Goal: Task Accomplishment & Management: Complete application form

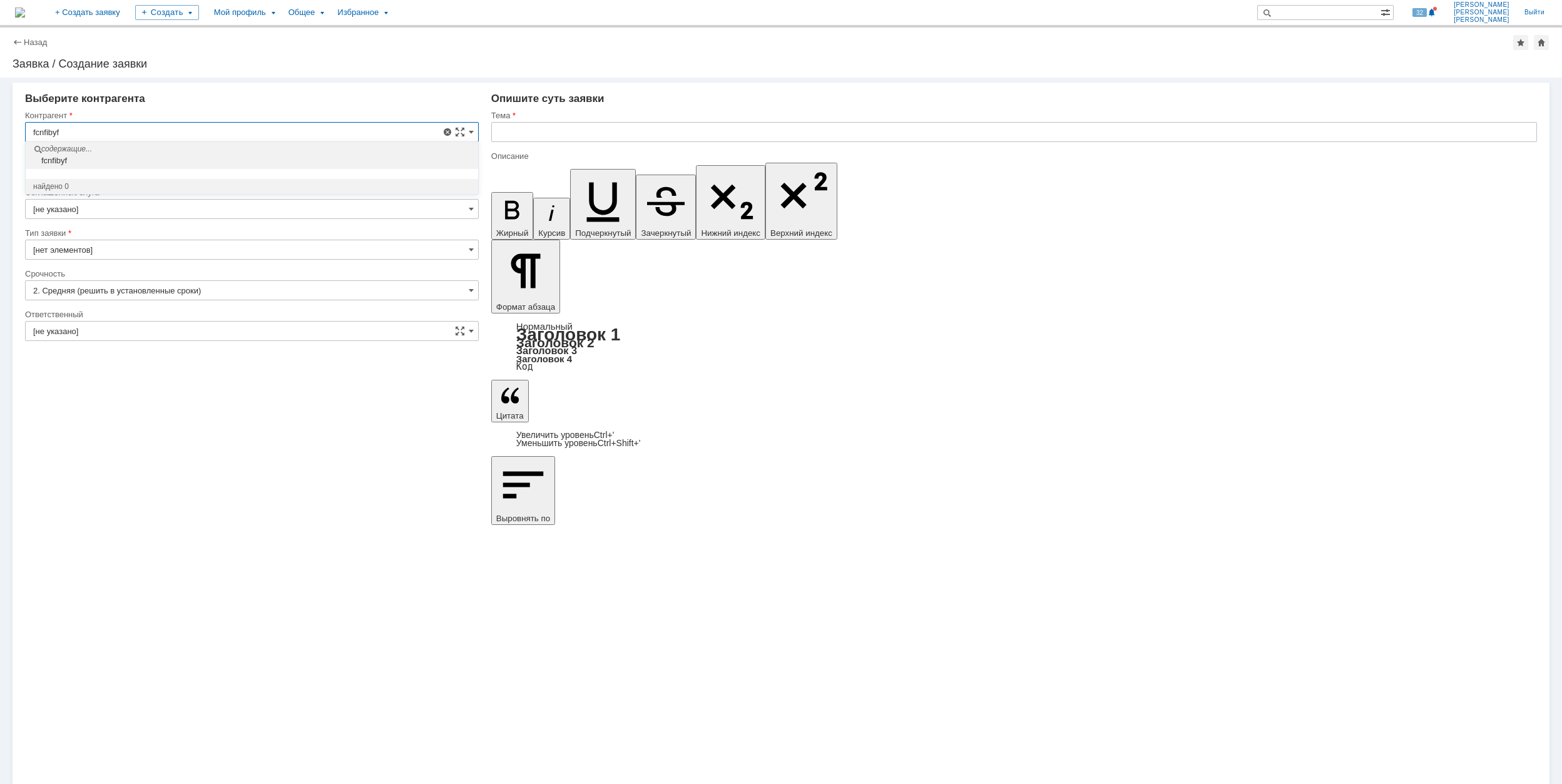
drag, startPoint x: 86, startPoint y: 131, endPoint x: 6, endPoint y: 123, distance: 80.4
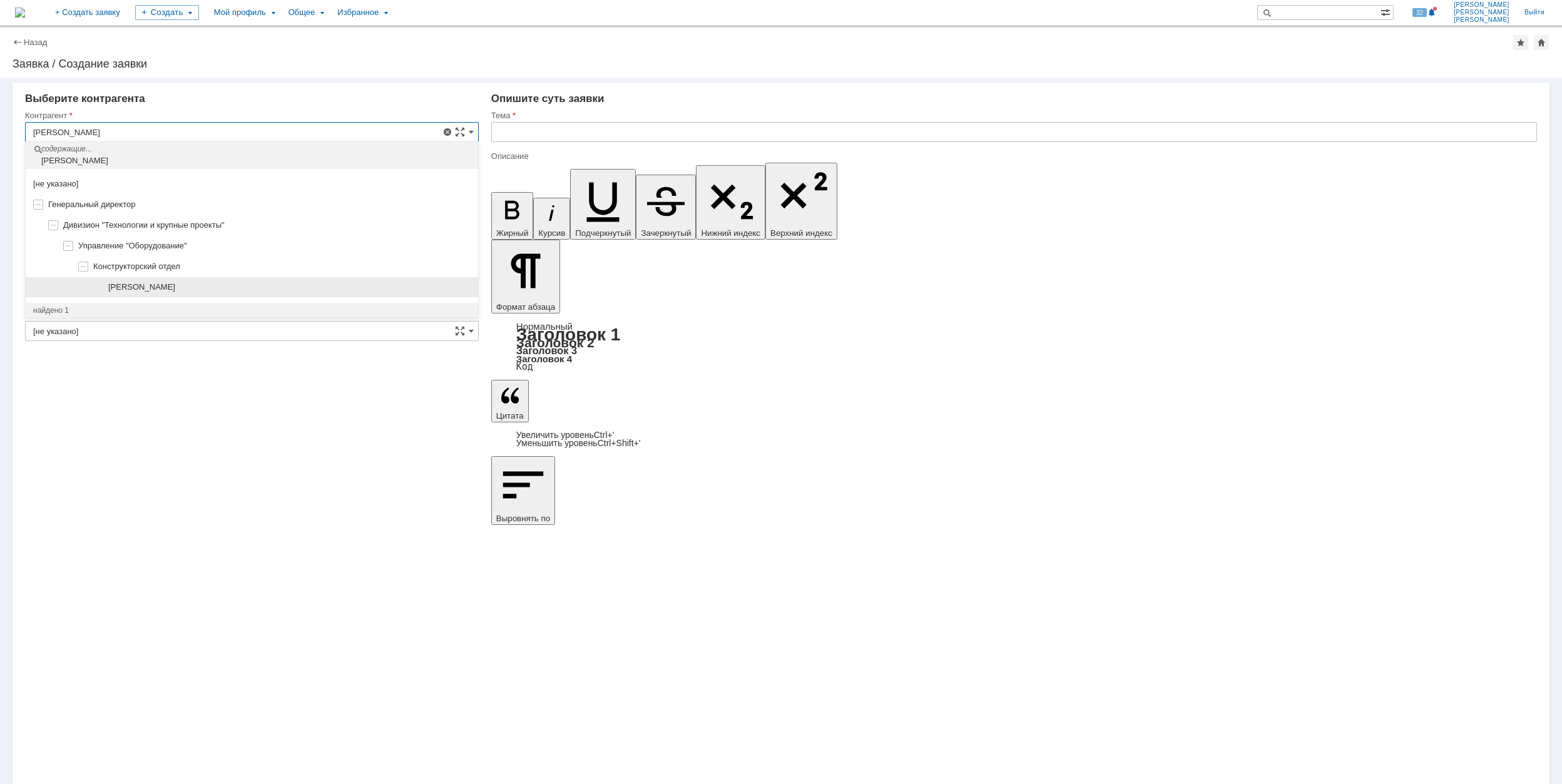
click at [175, 289] on span "[PERSON_NAME]" at bounding box center [141, 286] width 67 height 9
type input "[PERSON_NAME]"
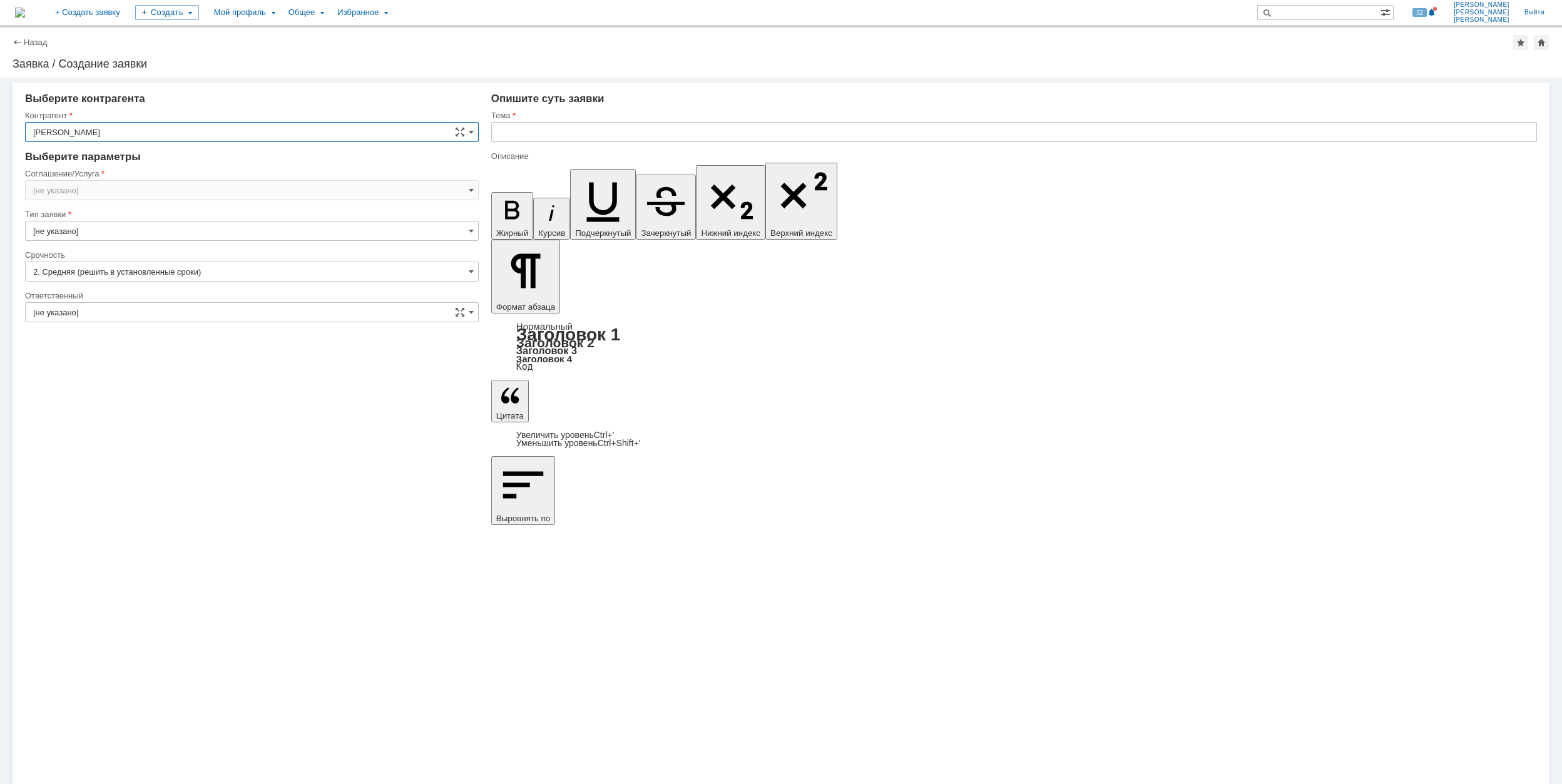
type input "[GEOGRAPHIC_DATA]"
click at [160, 190] on input "[GEOGRAPHIC_DATA]" at bounding box center [252, 190] width 454 height 20
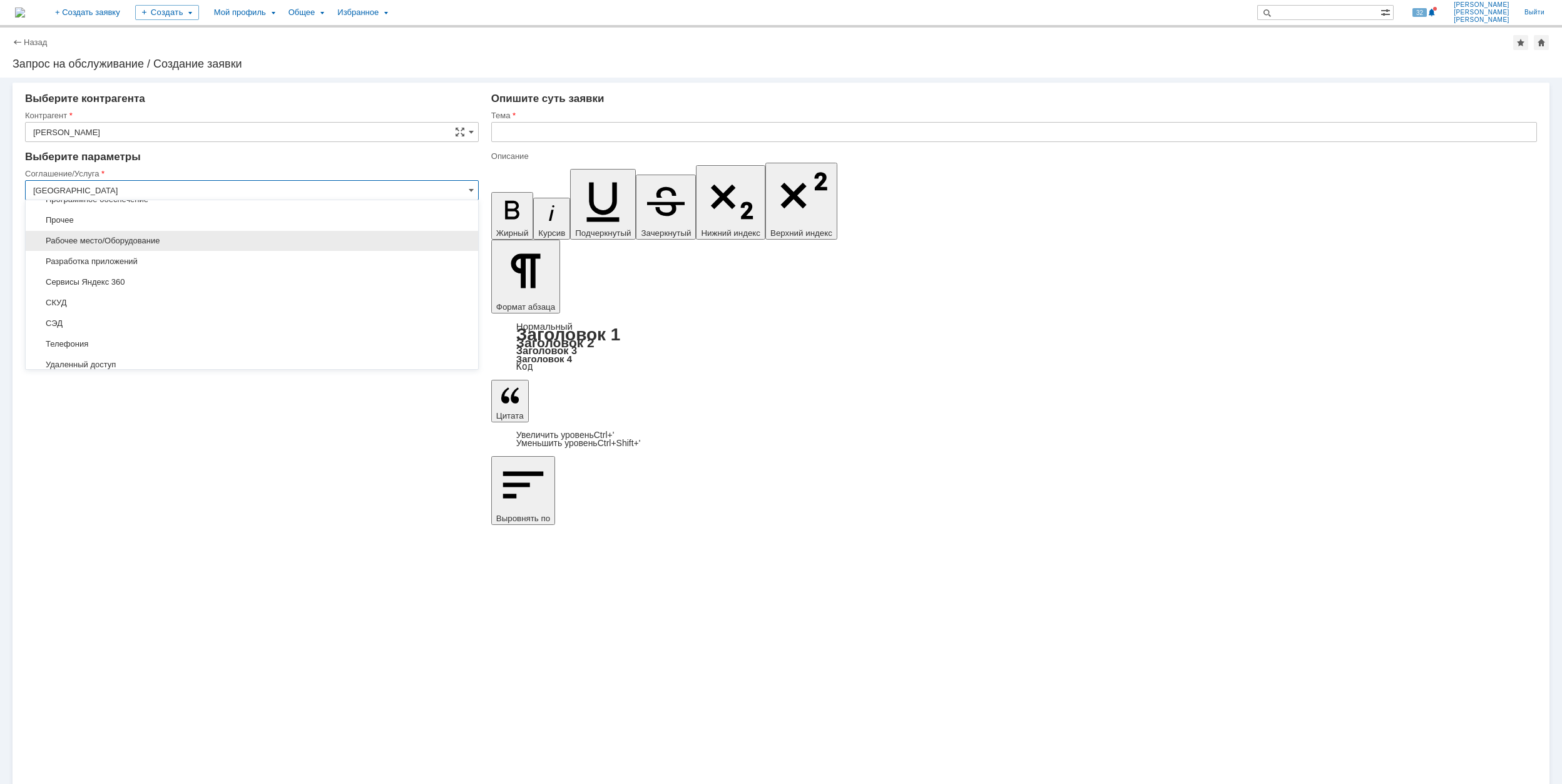
click at [194, 242] on span "Рабочее место/Оборудование" at bounding box center [252, 241] width 438 height 10
type input "Рабочее место/Оборудование"
click at [98, 264] on input "[не указано]" at bounding box center [252, 272] width 454 height 20
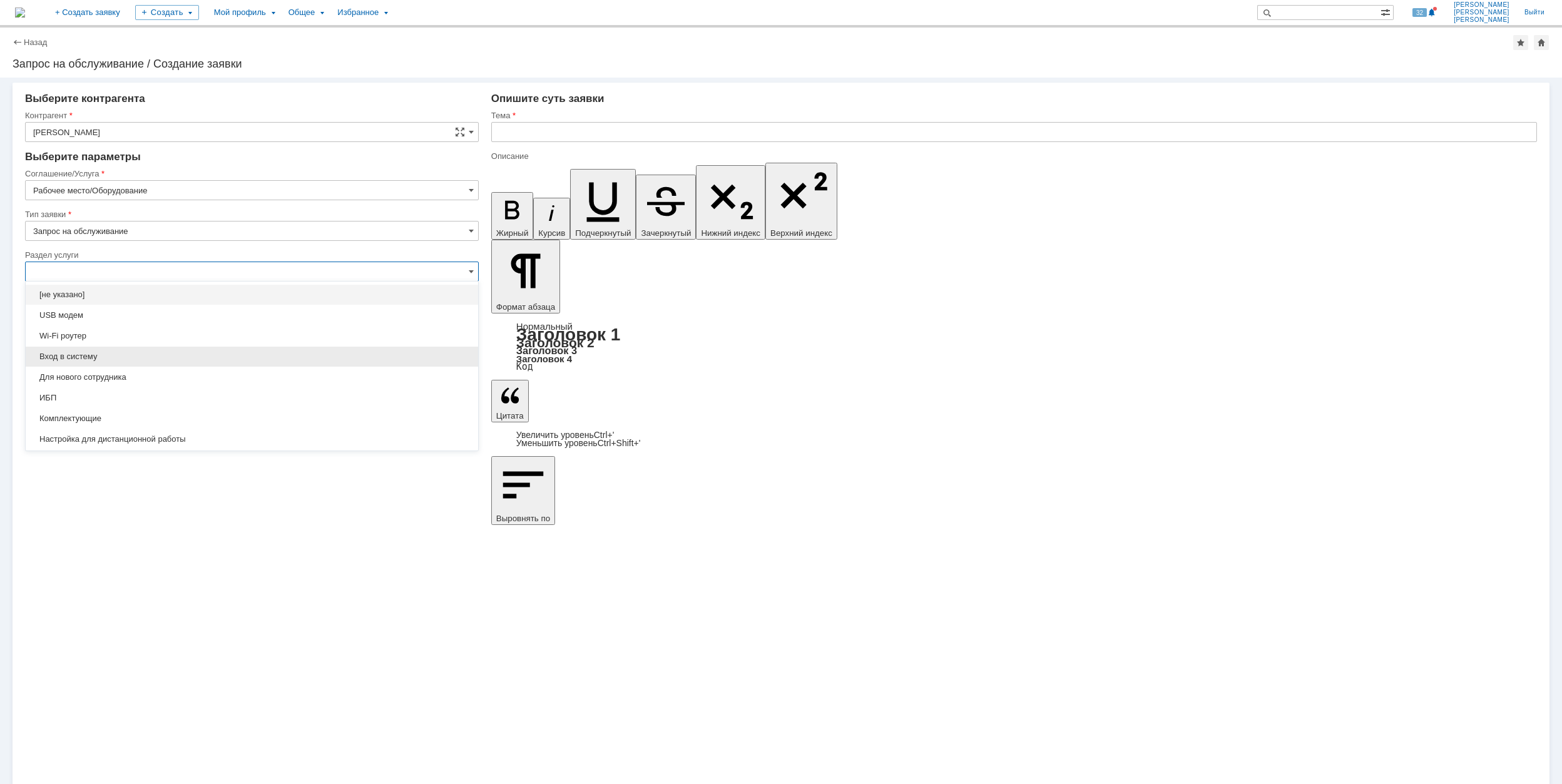
scroll to position [83, 0]
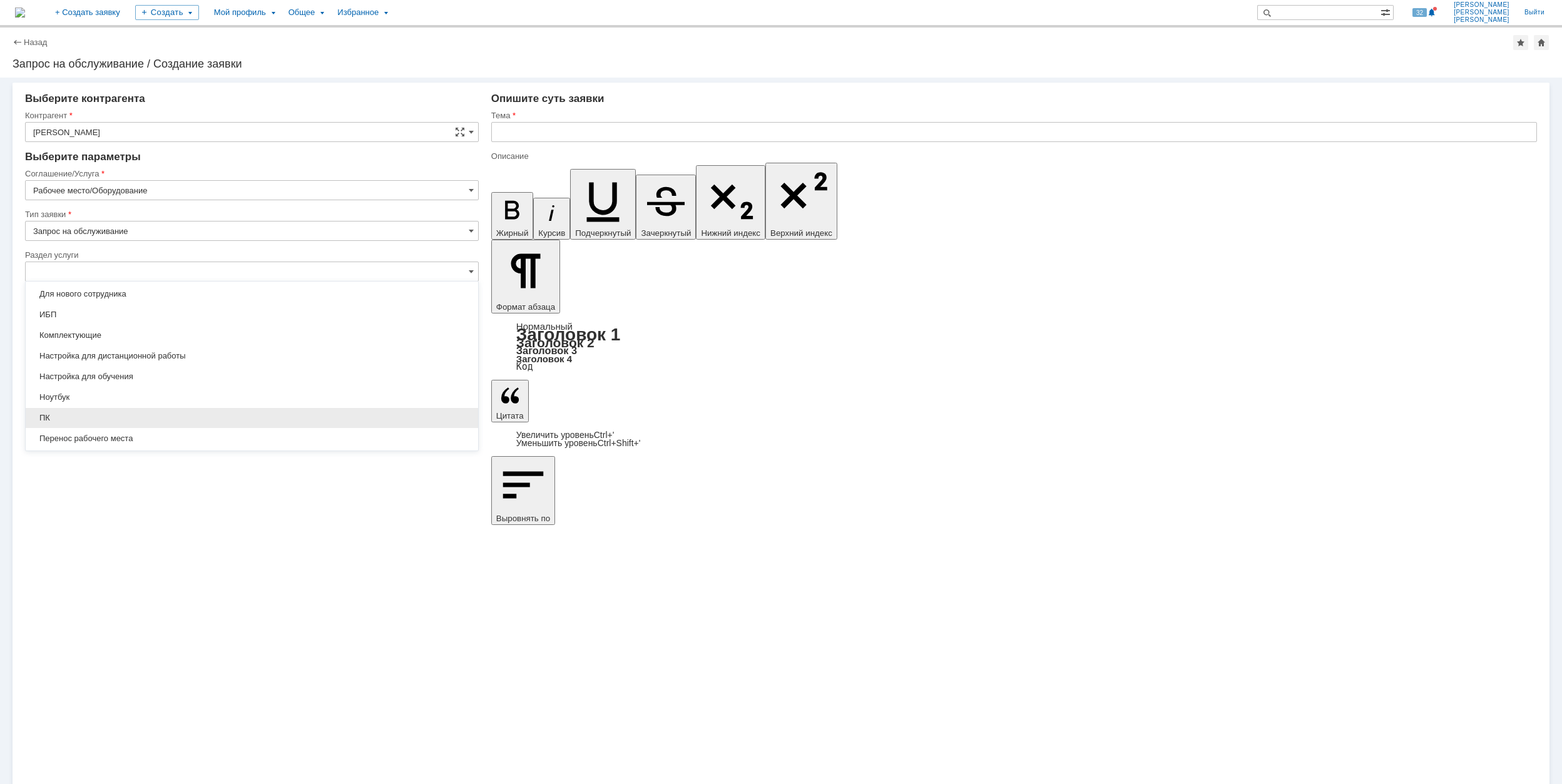
click at [150, 419] on span "ПК" at bounding box center [252, 417] width 438 height 10
type input "ПК"
click at [131, 309] on input "[не указано]" at bounding box center [252, 313] width 454 height 20
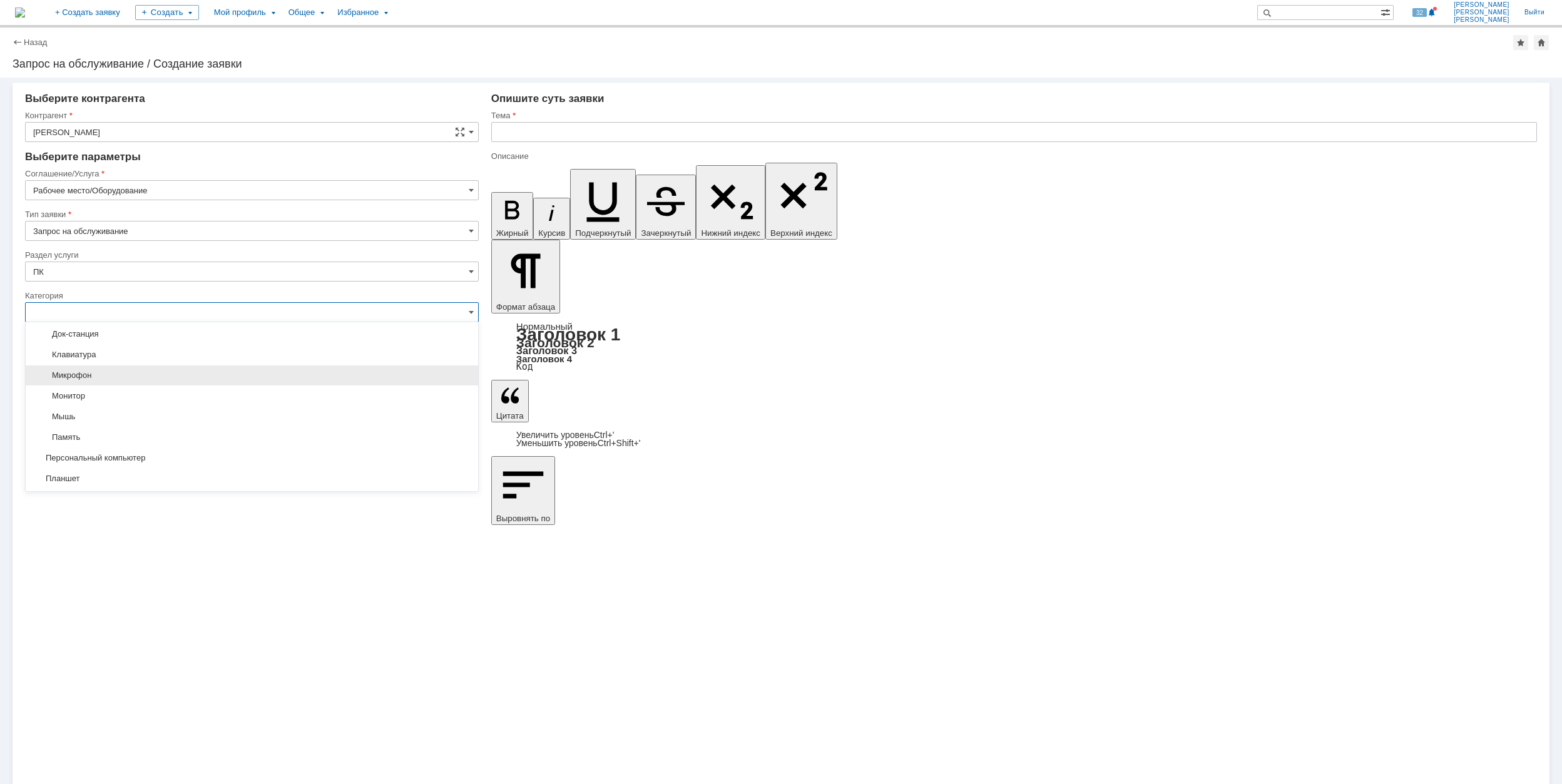
scroll to position [184, 0]
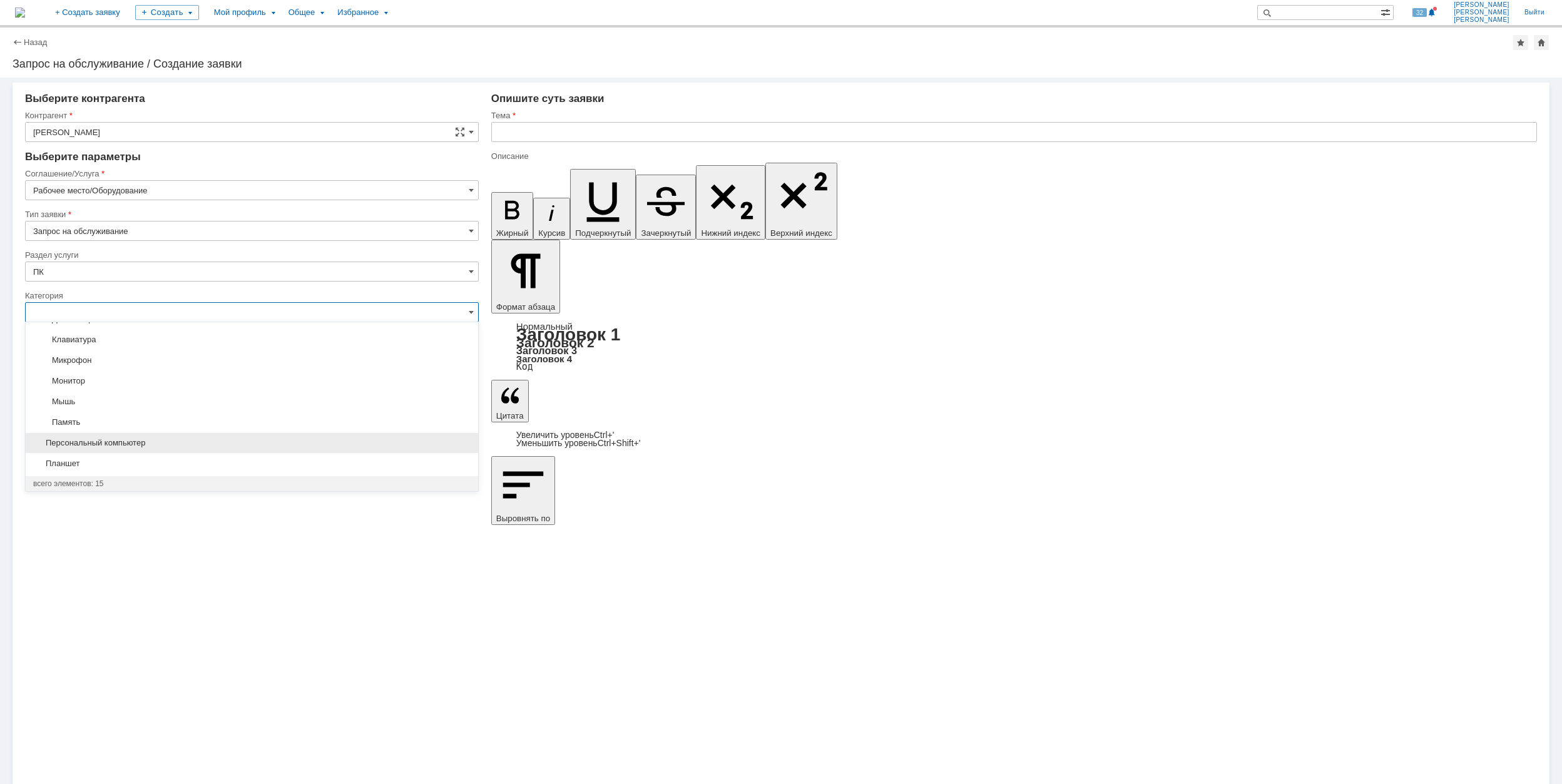
click at [104, 441] on span "Персональный компьютер" at bounding box center [252, 442] width 438 height 10
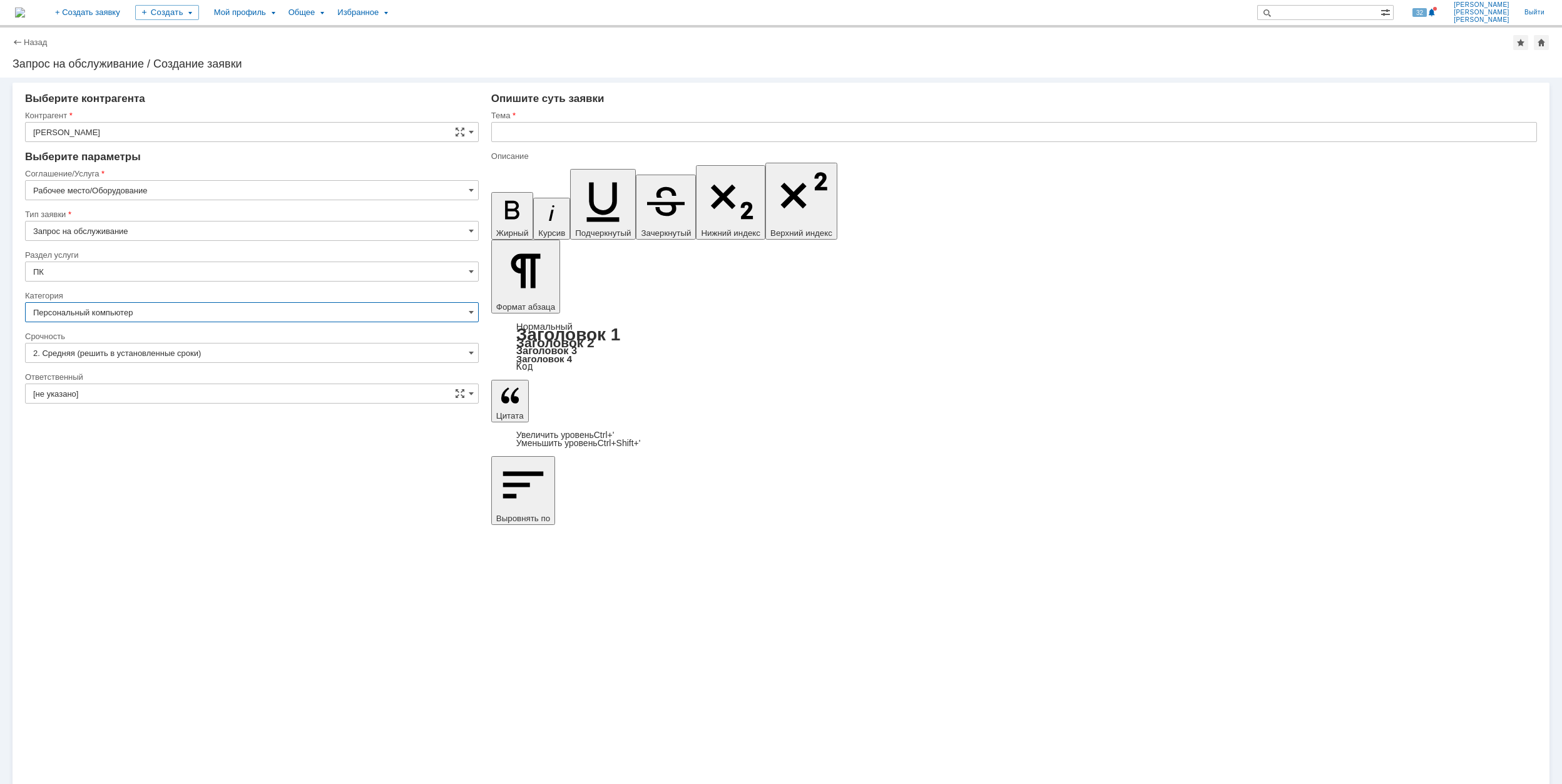
type input "Персональный компьютер"
click at [143, 394] on input "[не указано]" at bounding box center [252, 393] width 454 height 20
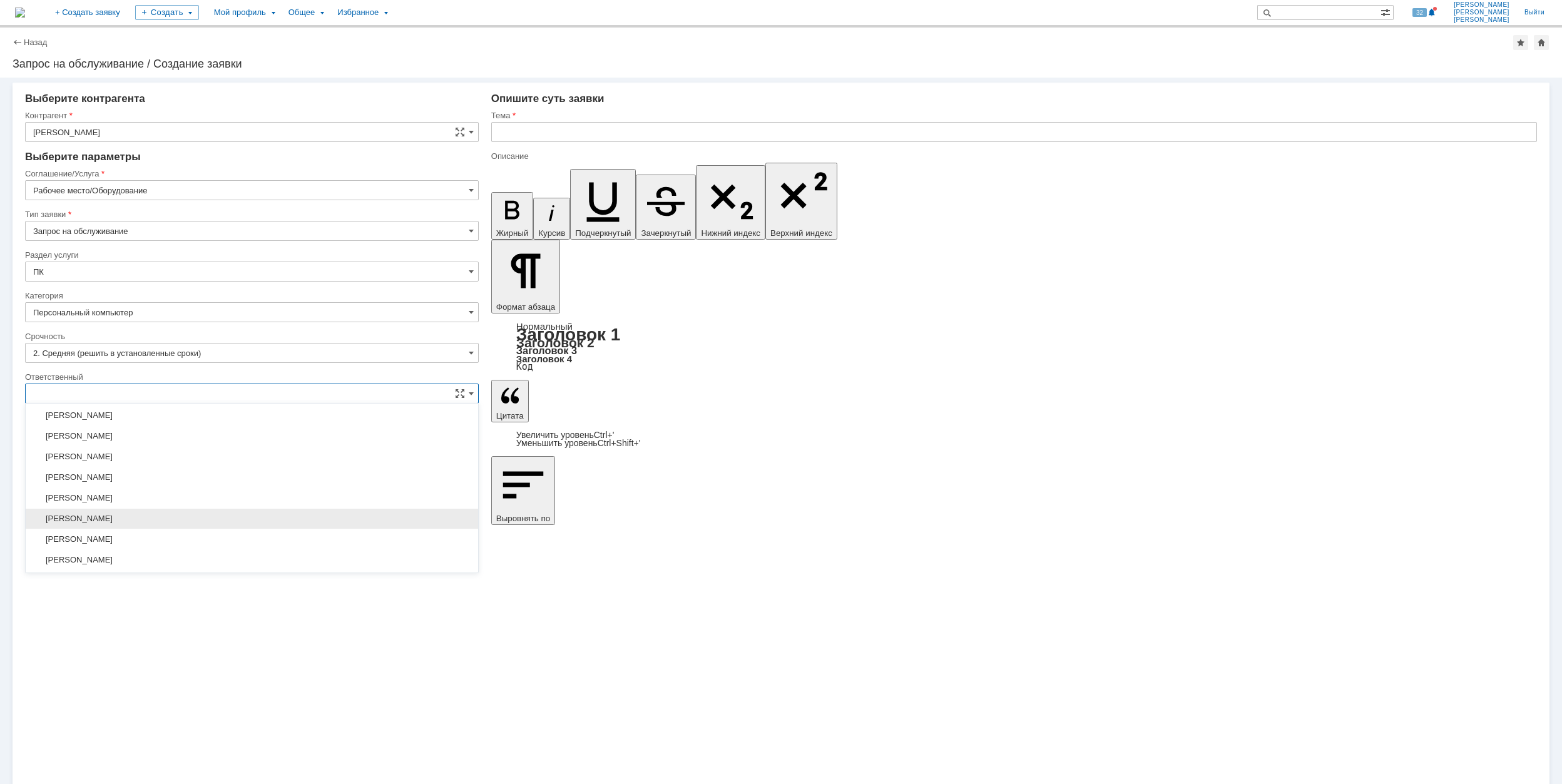
click at [190, 518] on div "[PERSON_NAME]" at bounding box center [252, 518] width 453 height 20
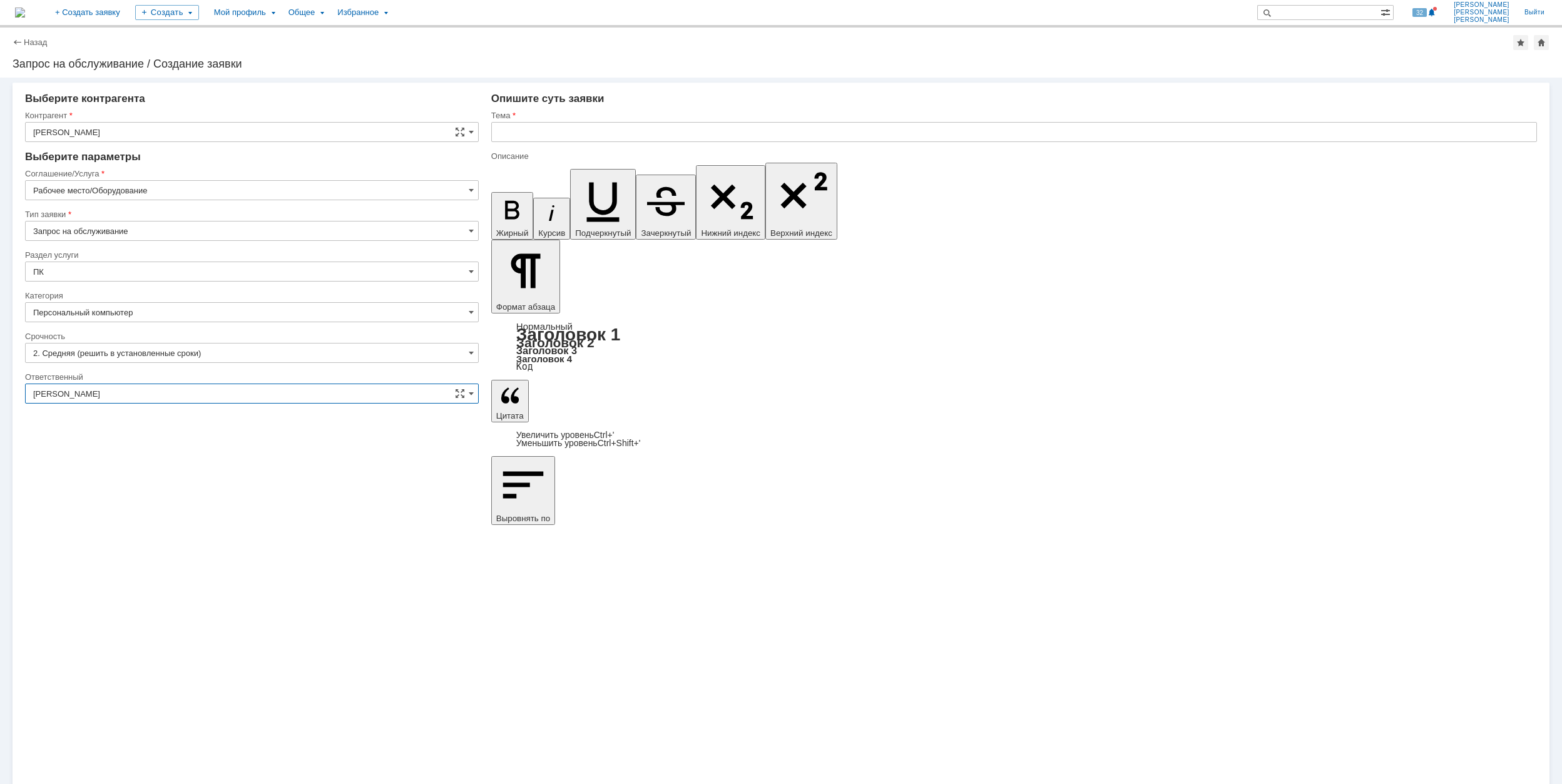
type input "[PERSON_NAME]"
click at [567, 133] on input "text" at bounding box center [1014, 132] width 1046 height 20
drag, startPoint x: 604, startPoint y: 138, endPoint x: 496, endPoint y: 143, distance: 108.1
click at [496, 143] on div "Тема Не включается ПК" at bounding box center [1014, 130] width 1046 height 41
type input "Не включается ПК"
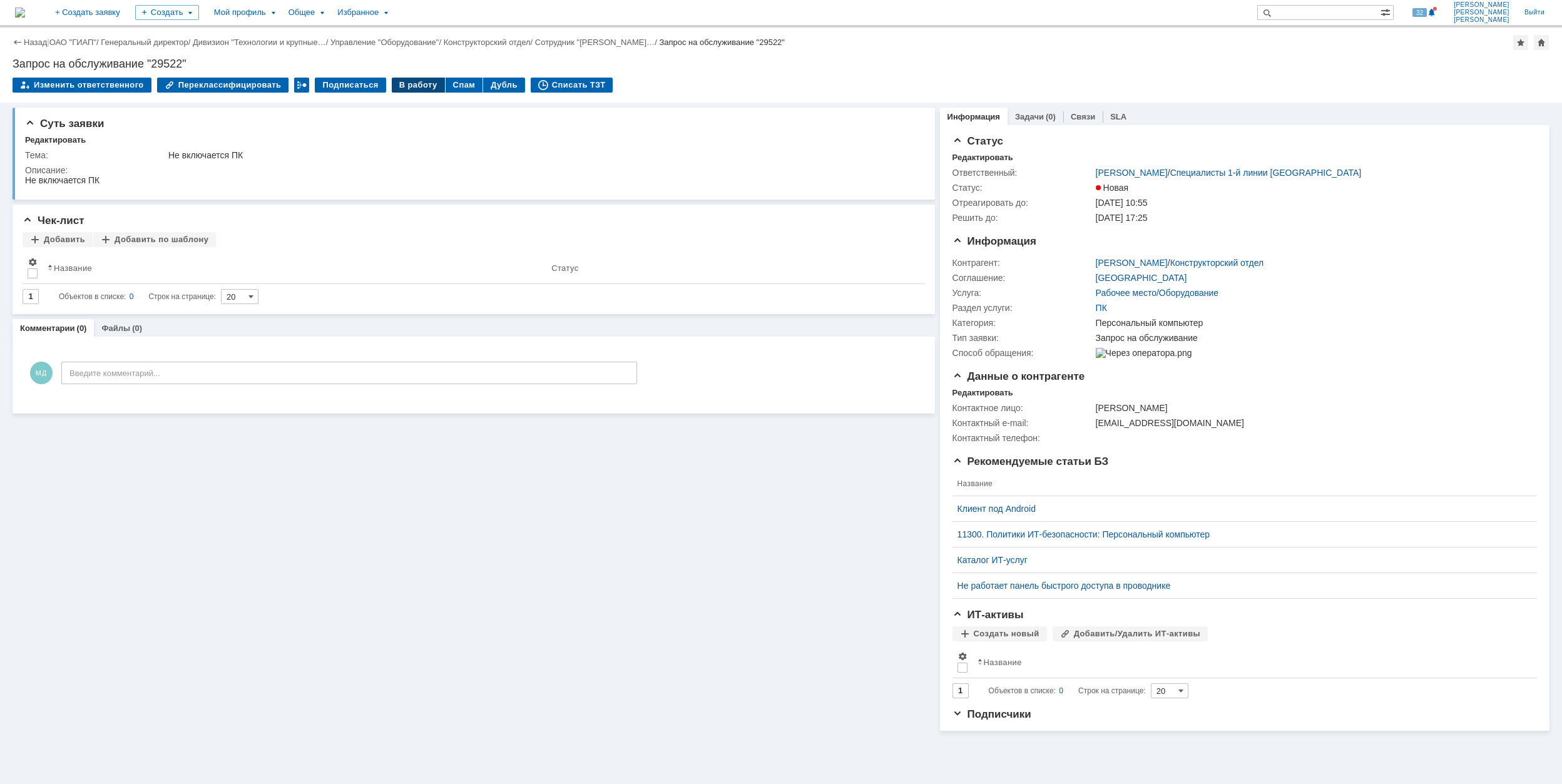
click at [403, 83] on div "В работу" at bounding box center [418, 85] width 53 height 15
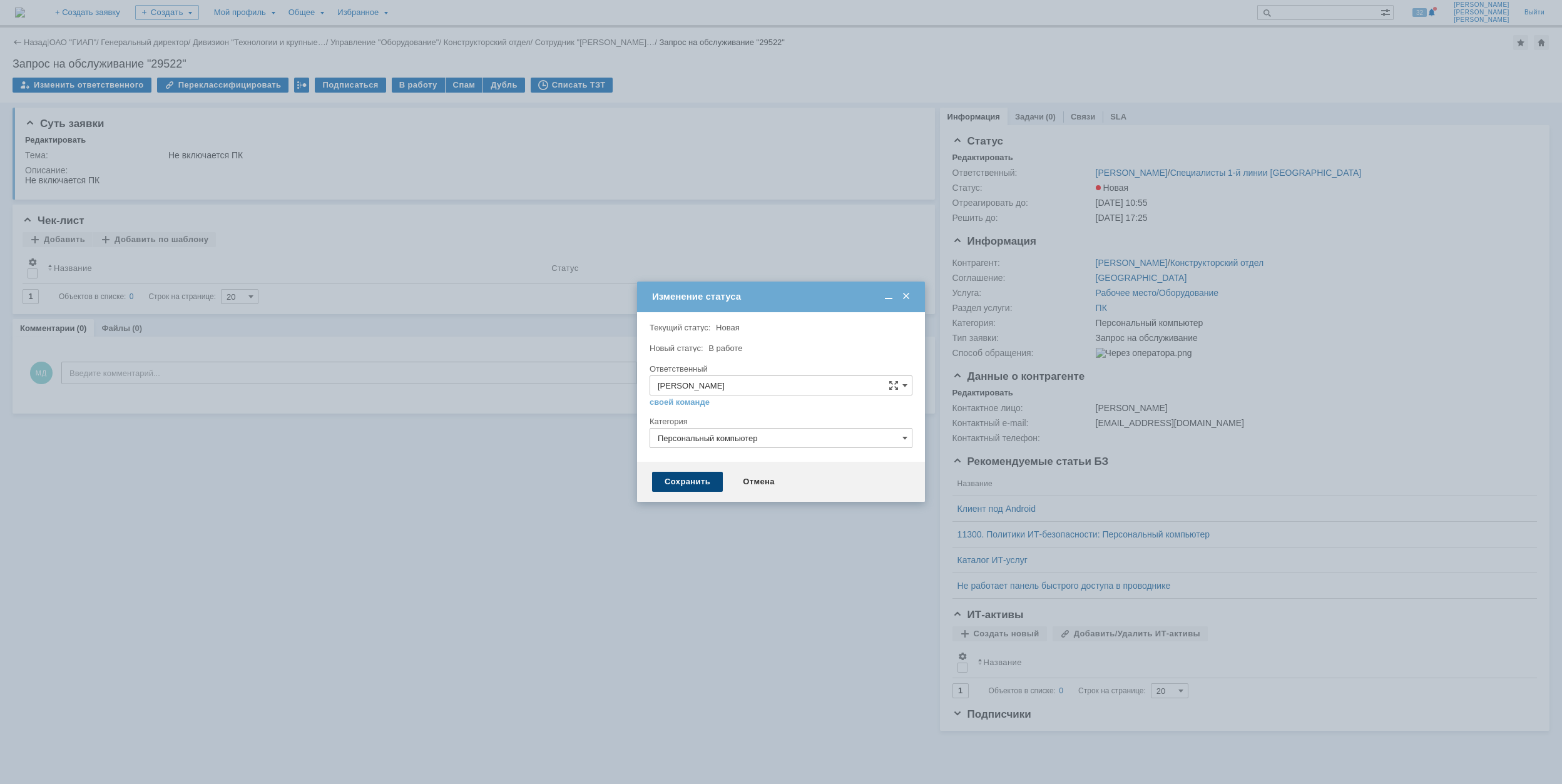
click at [708, 476] on div "Сохранить" at bounding box center [688, 481] width 71 height 20
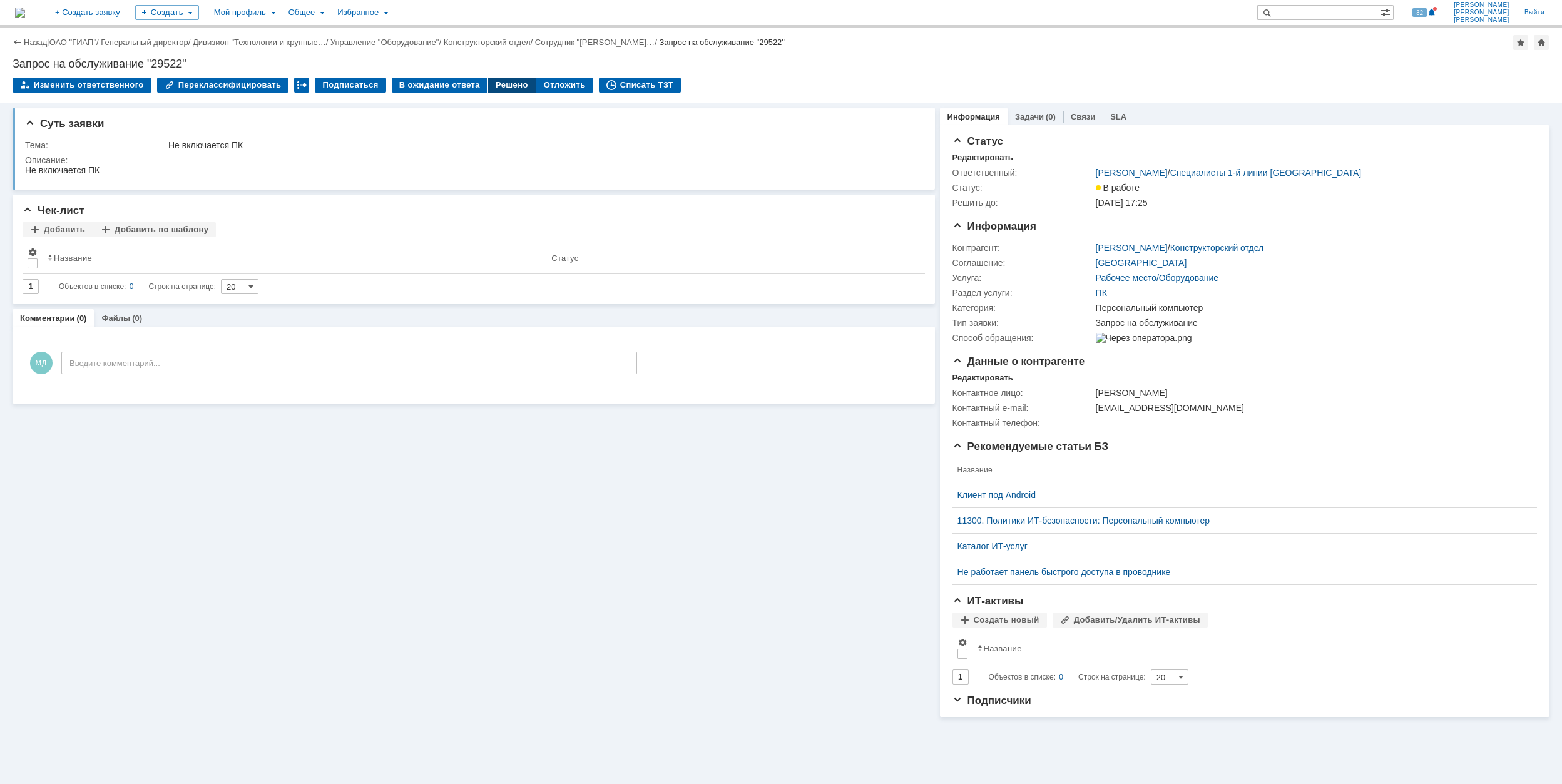
click at [501, 86] on div "Решено" at bounding box center [513, 85] width 48 height 15
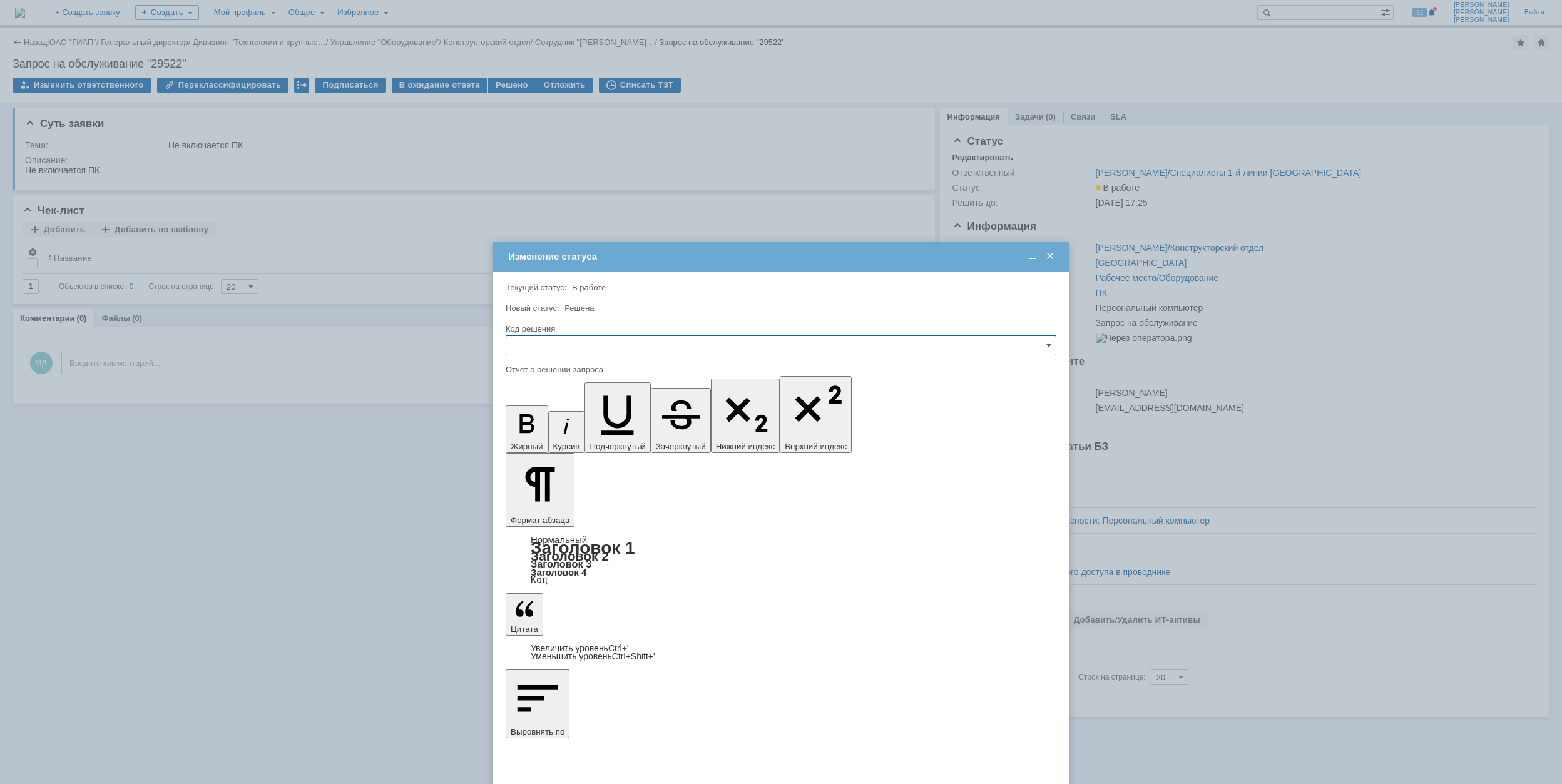
click at [572, 341] on input "text" at bounding box center [781, 346] width 551 height 20
click at [562, 422] on div "Решено" at bounding box center [781, 430] width 550 height 20
type input "Решено"
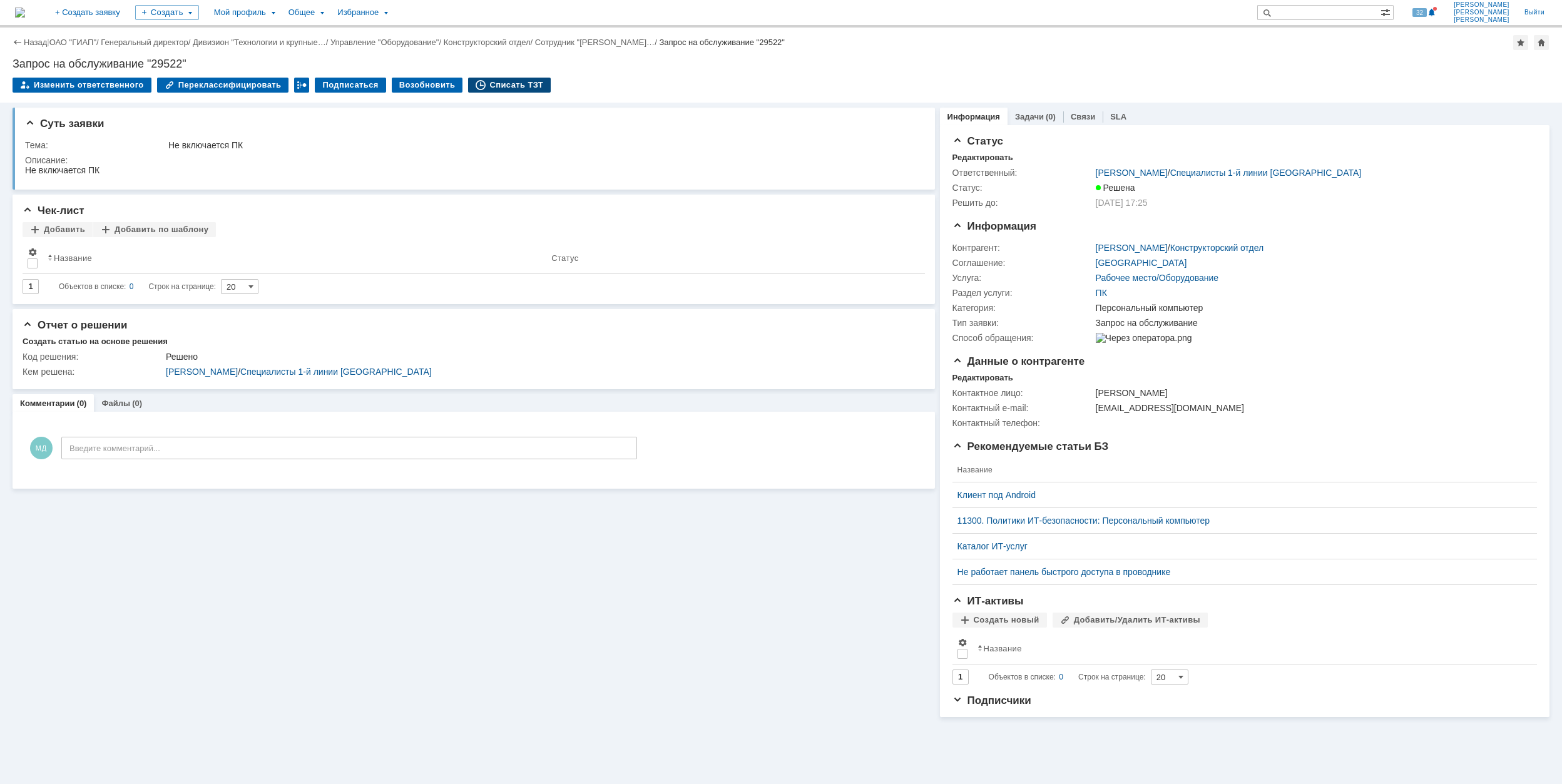
click at [479, 85] on div "Списать ТЗТ" at bounding box center [509, 85] width 83 height 15
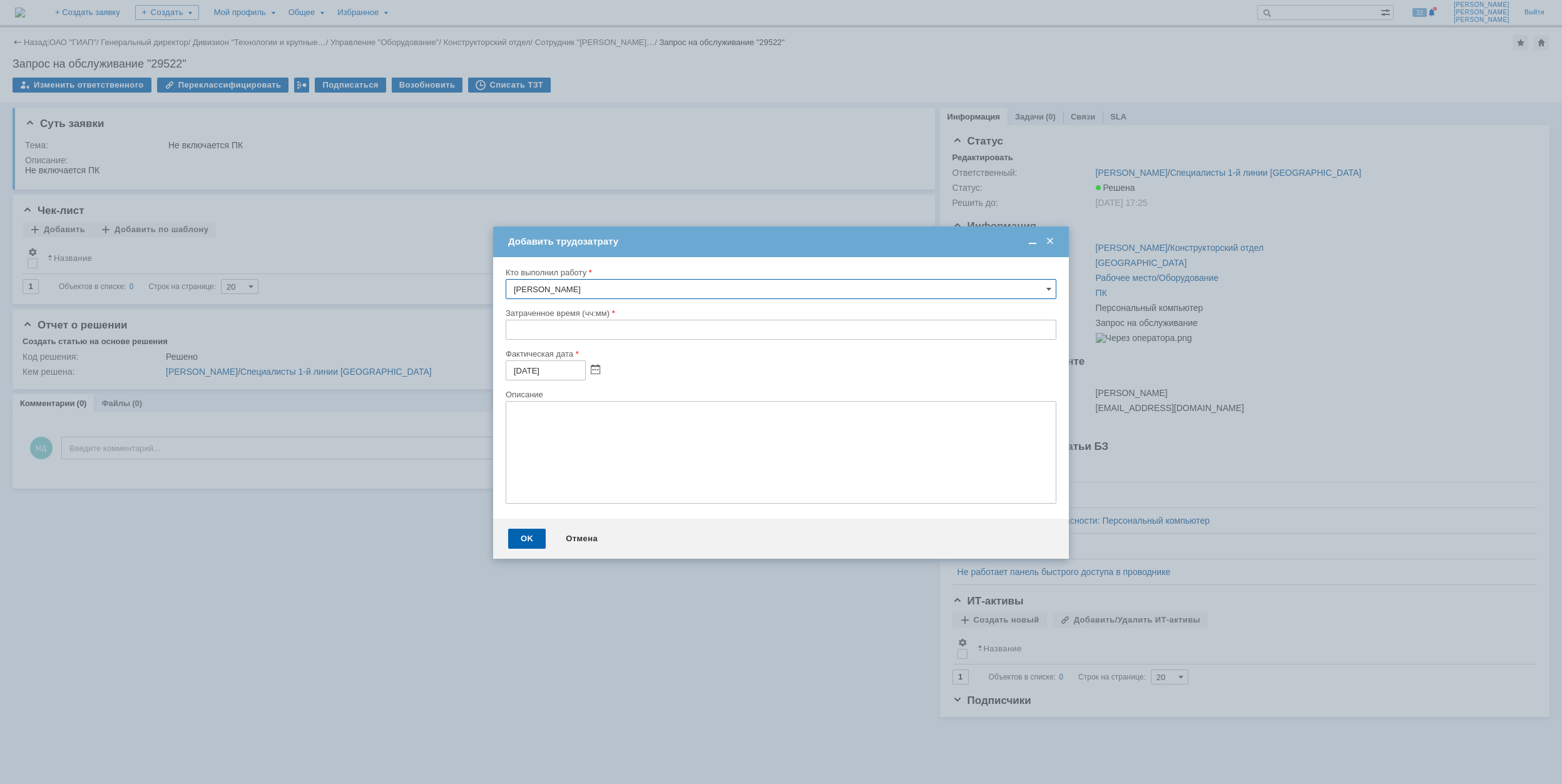
click at [510, 327] on input "text" at bounding box center [781, 330] width 551 height 20
type input "00:30"
drag, startPoint x: 529, startPoint y: 535, endPoint x: 520, endPoint y: 516, distance: 21.0
click at [529, 536] on div "OK" at bounding box center [528, 538] width 38 height 20
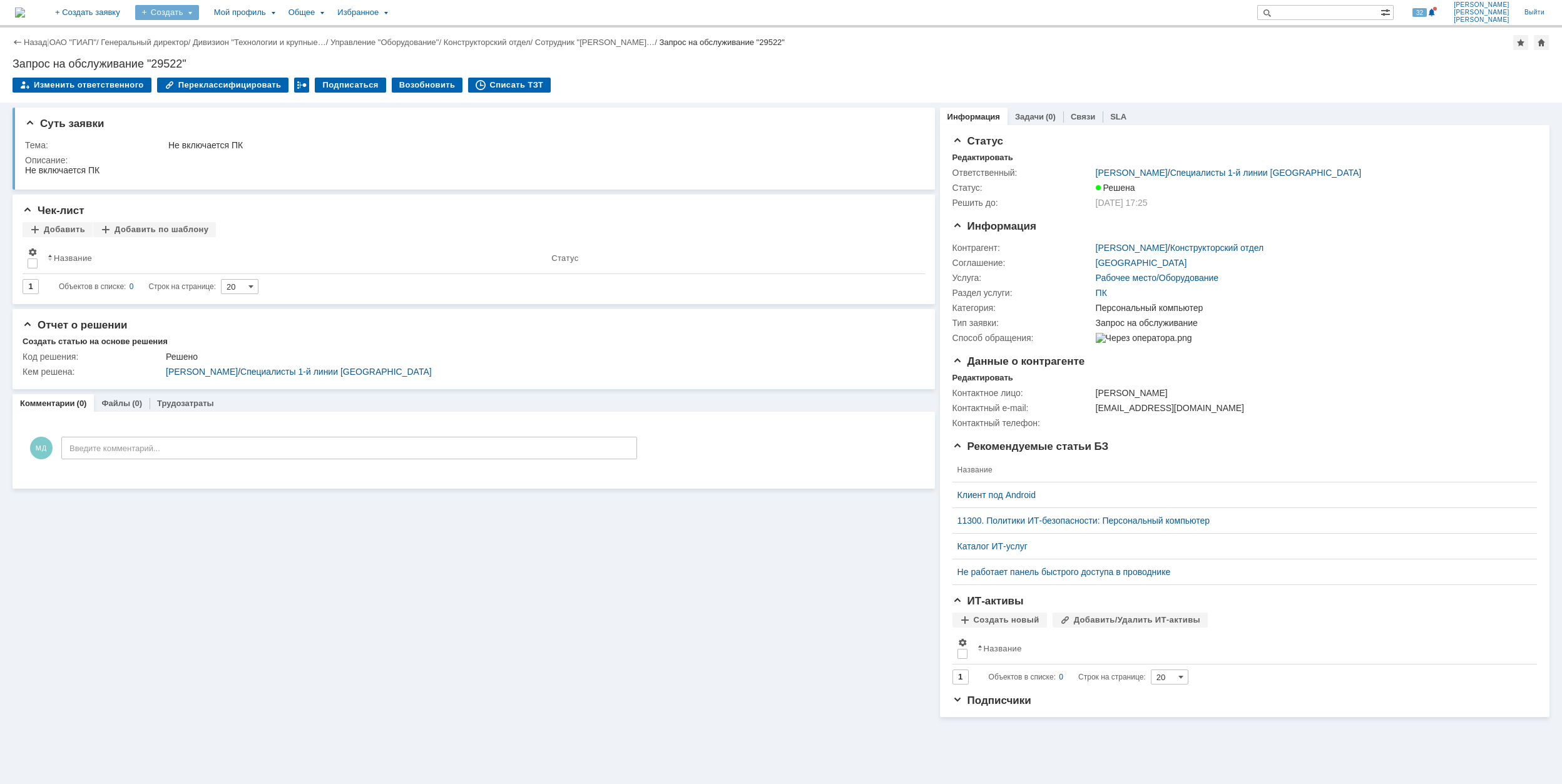
click at [199, 15] on div "Создать" at bounding box center [167, 12] width 64 height 15
click at [233, 81] on link "Заявка" at bounding box center [185, 77] width 95 height 15
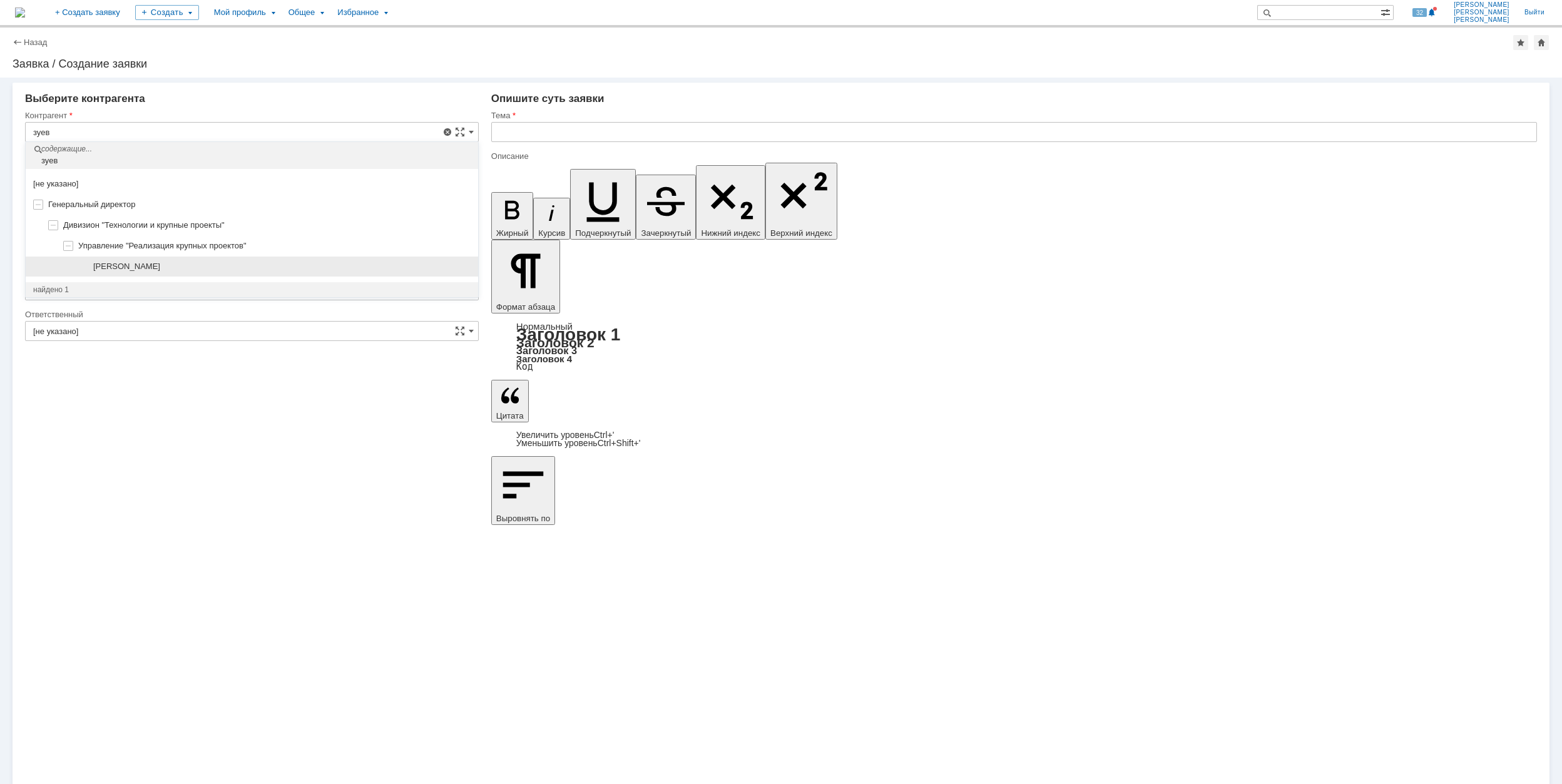
drag, startPoint x: 235, startPoint y: 268, endPoint x: 220, endPoint y: 241, distance: 30.9
click at [235, 269] on div "[PERSON_NAME]" at bounding box center [282, 267] width 378 height 10
type input "[PERSON_NAME]"
type input "Москва"
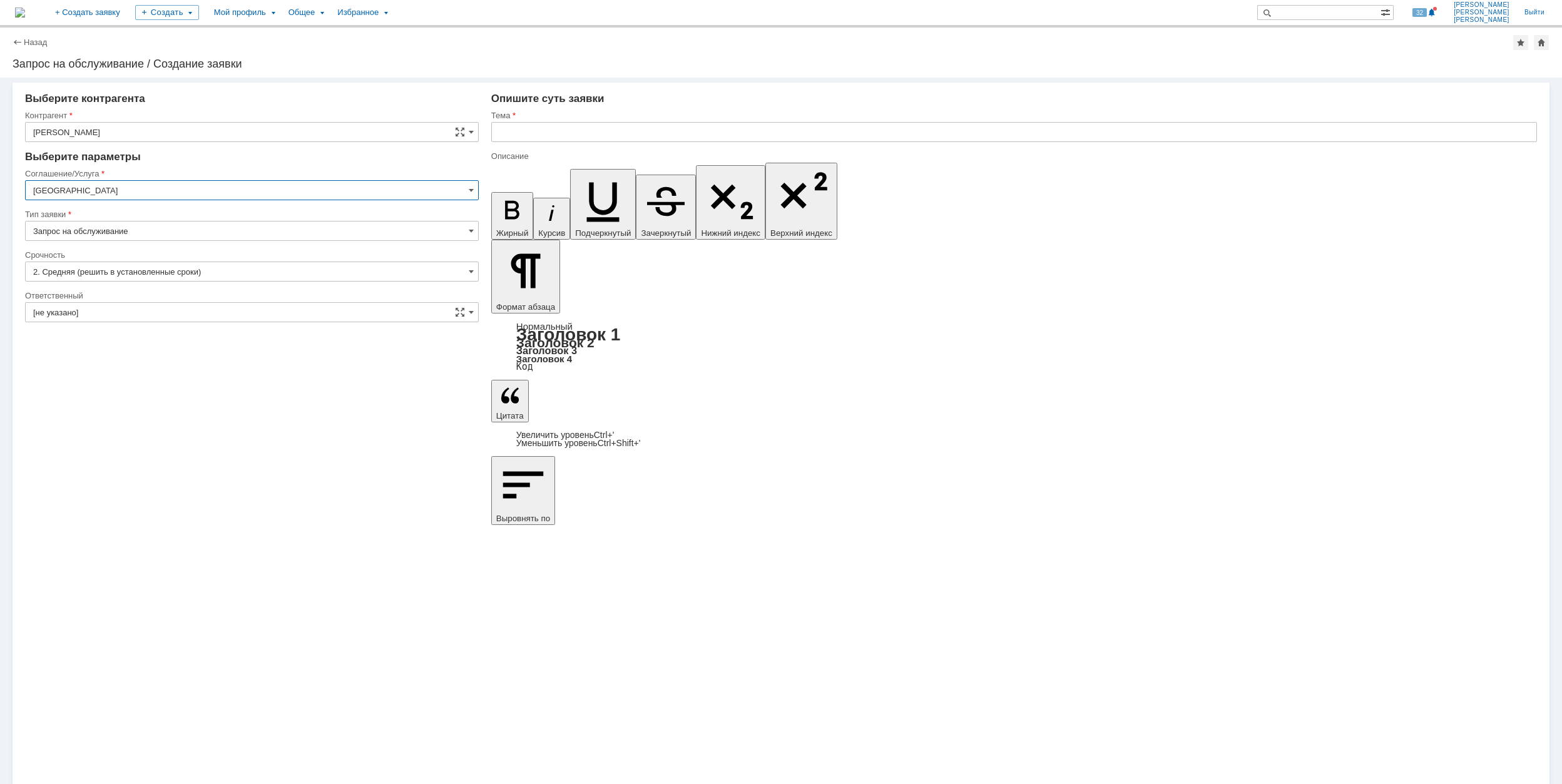
click at [134, 197] on input "Москва" at bounding box center [252, 190] width 454 height 20
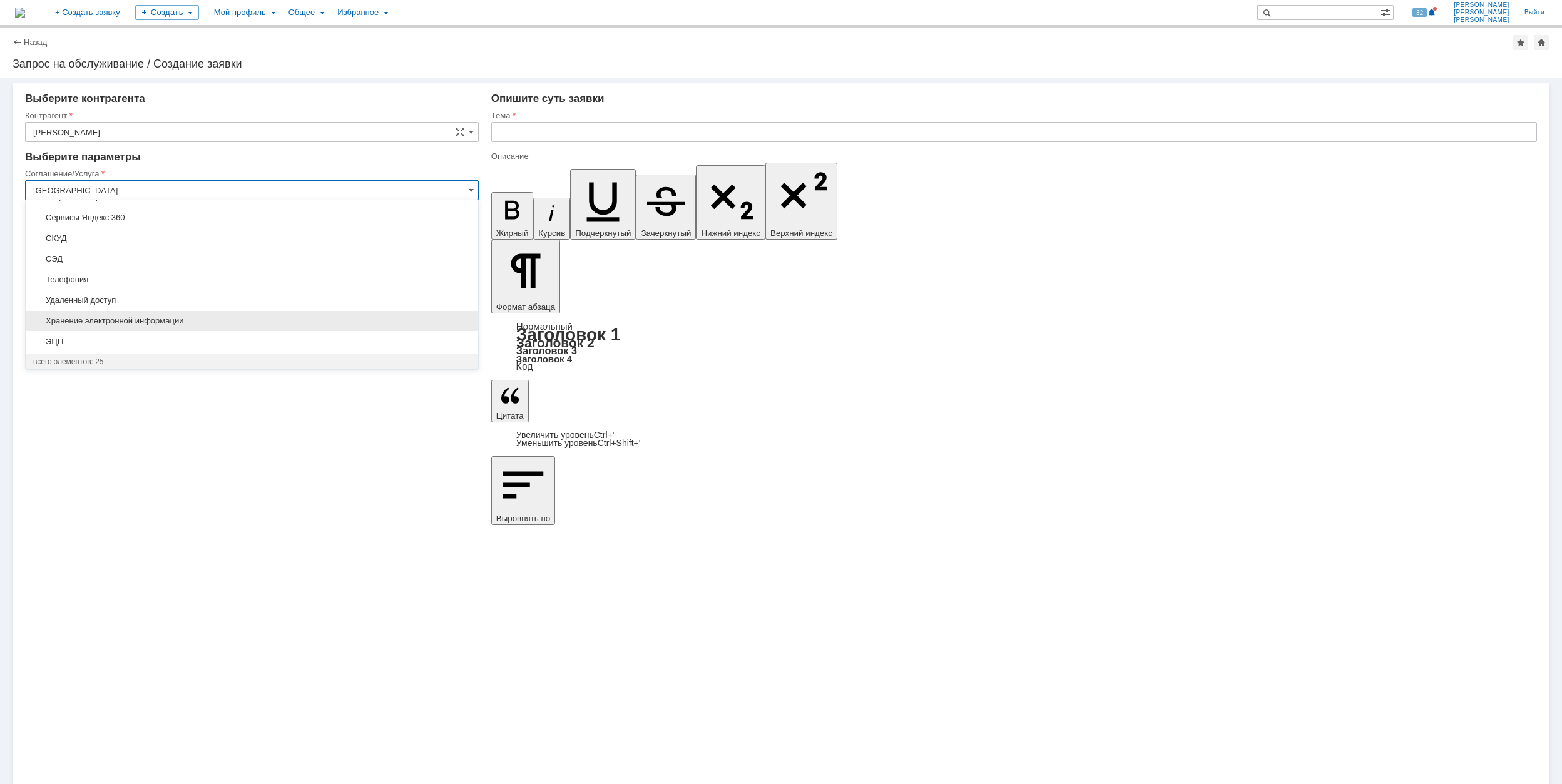
click at [191, 326] on span "Хранение электронной информации" at bounding box center [252, 321] width 438 height 10
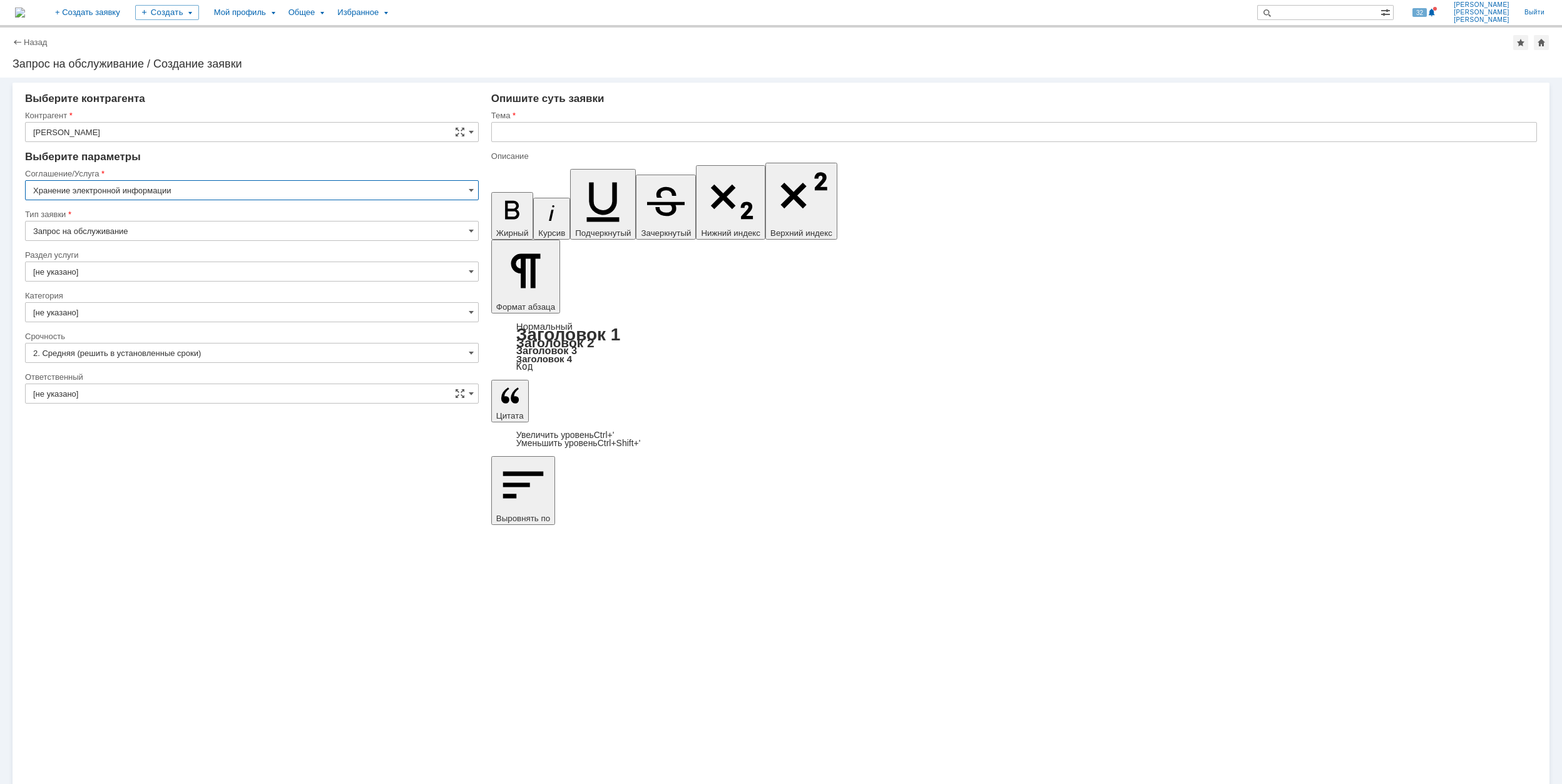
type input "Хранение электронной информации"
click at [123, 279] on input "[не указано]" at bounding box center [252, 272] width 454 height 20
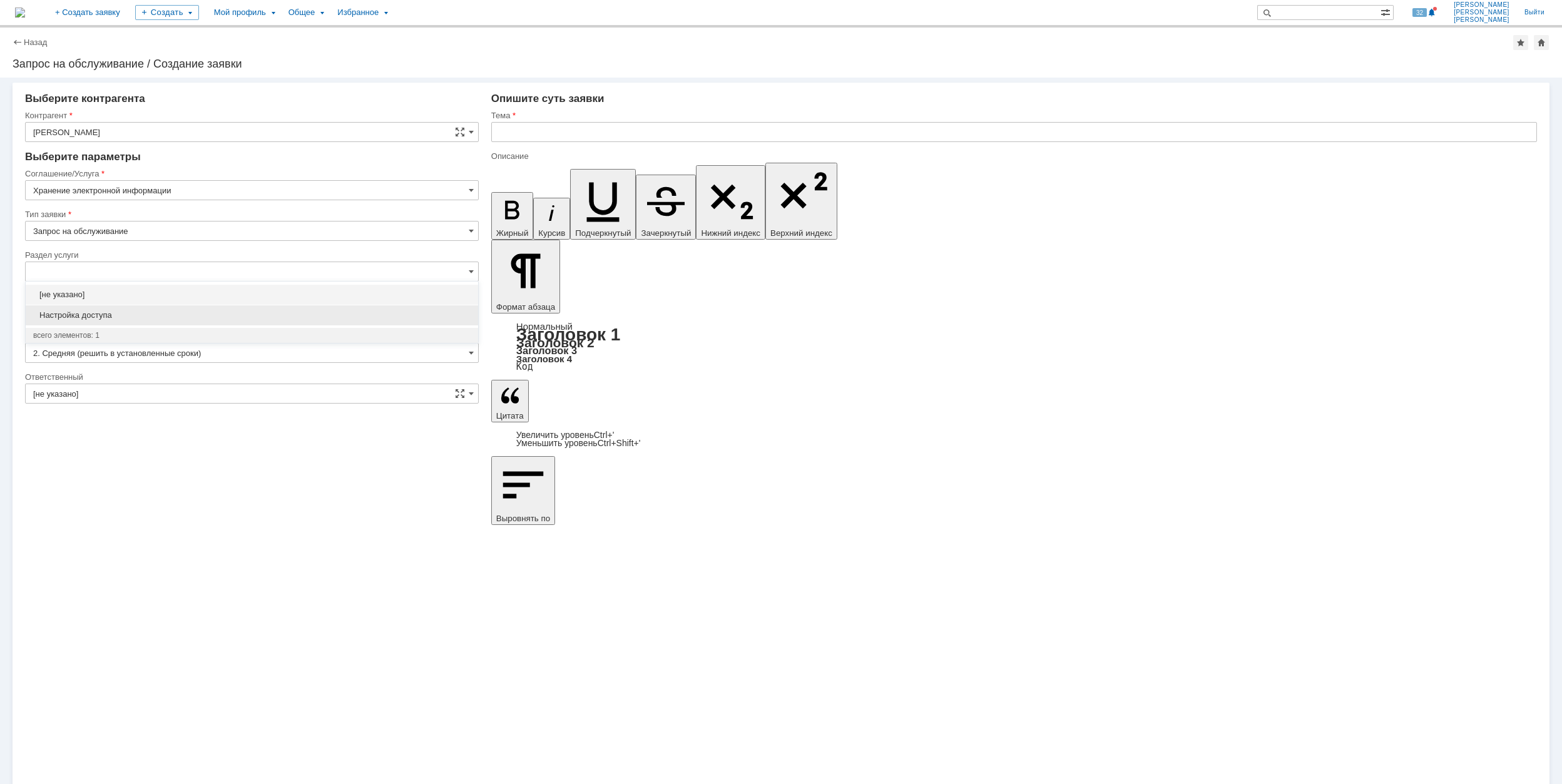
click at [173, 311] on span "Настройка доступа" at bounding box center [252, 316] width 438 height 10
type input "Настройка доступа"
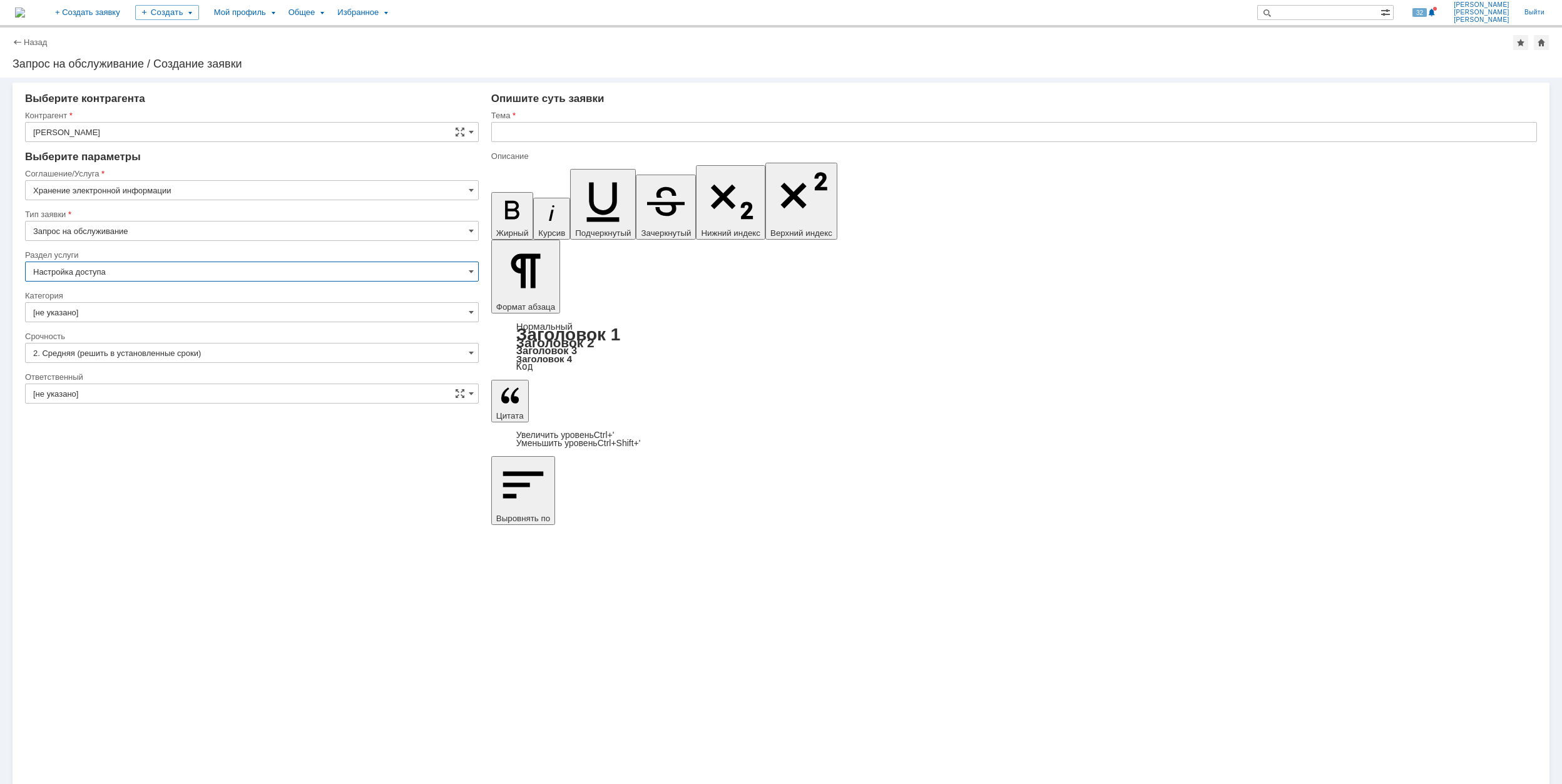
click at [173, 311] on input "[не указано]" at bounding box center [252, 313] width 454 height 20
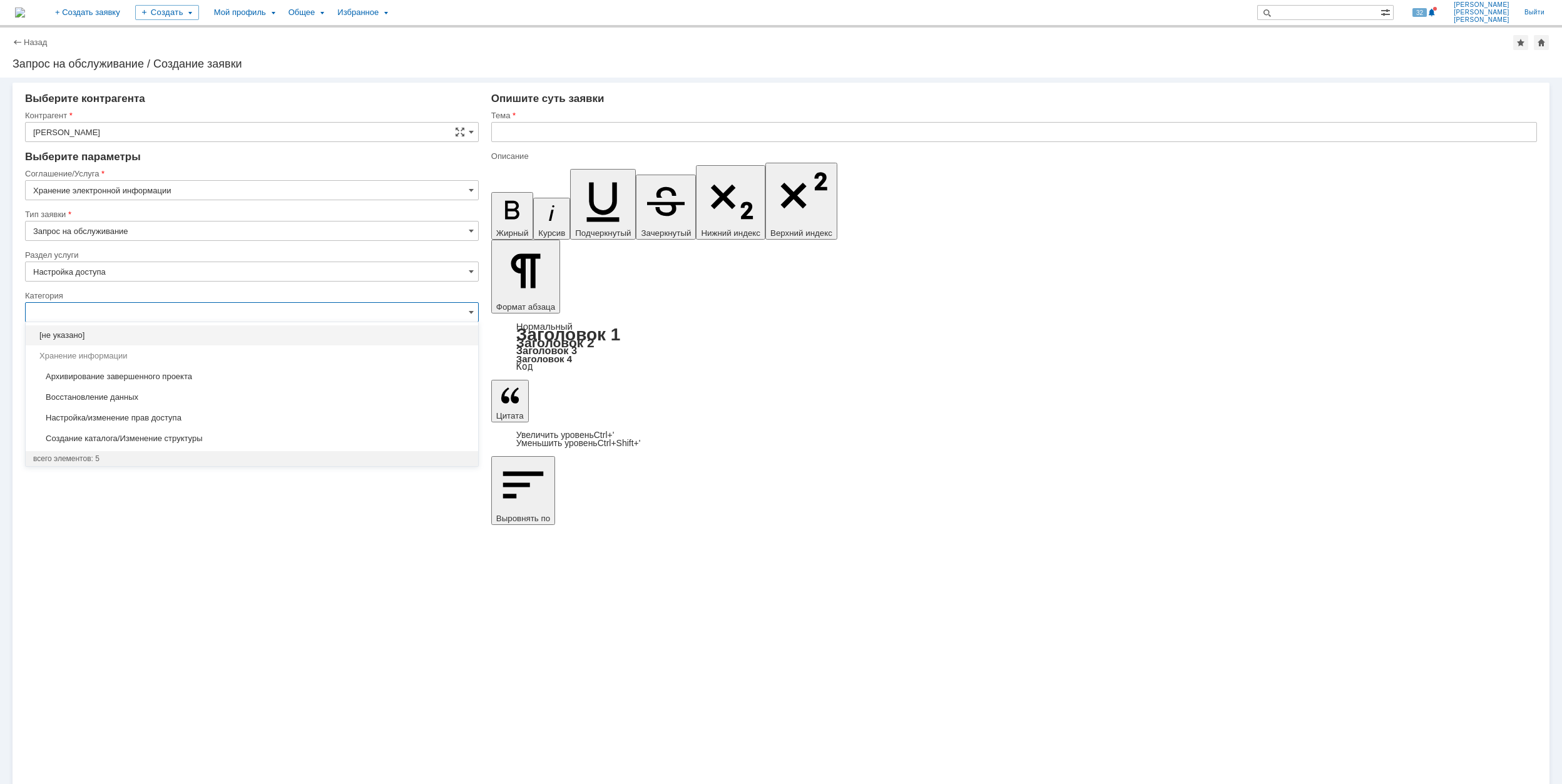
type input "Настройка доступа"
click at [264, 415] on span "Настройка/изменение прав доступа" at bounding box center [252, 417] width 438 height 10
type input "Настройка/изменение прав доступа"
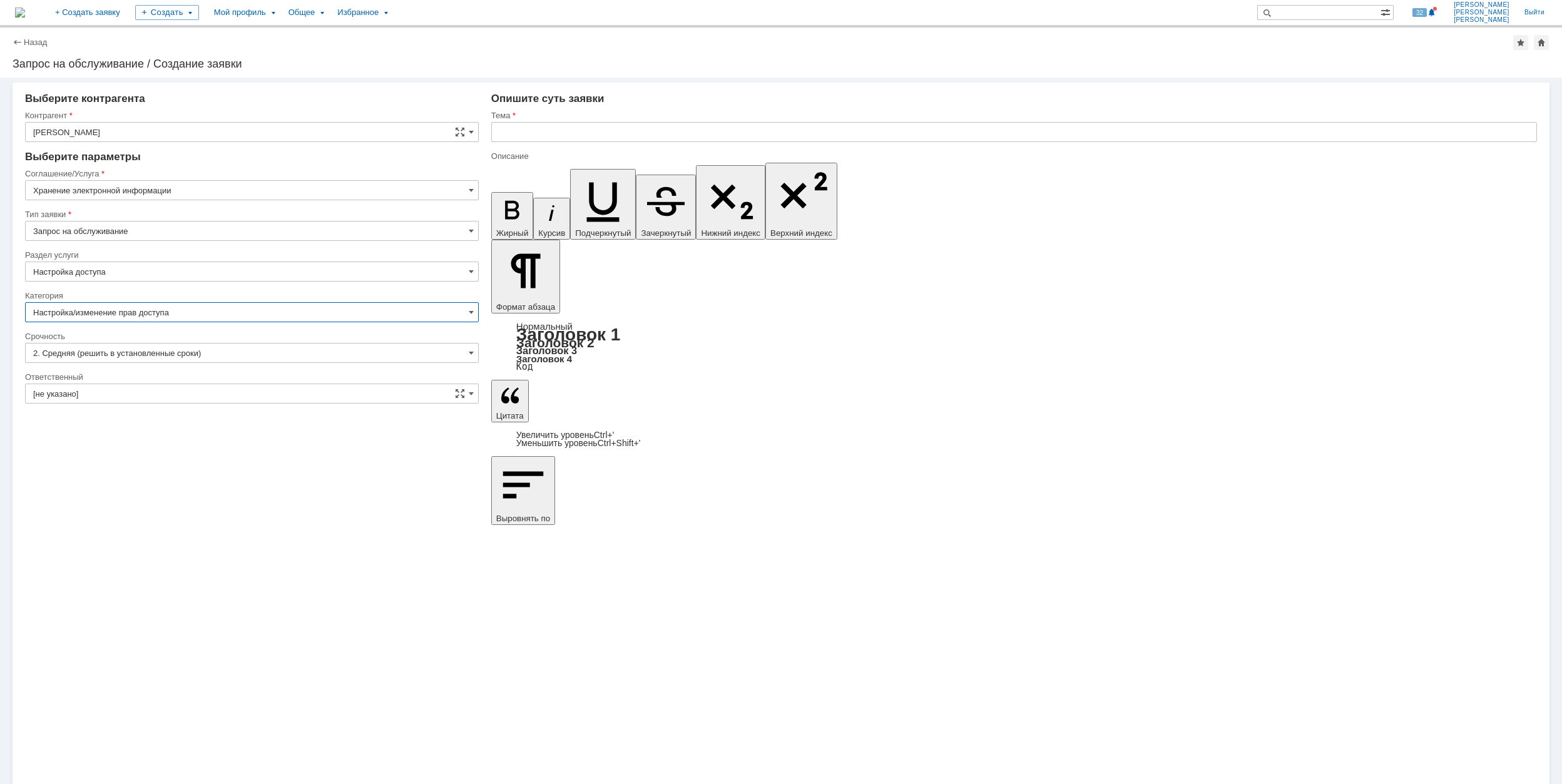
click at [228, 386] on input "[не указано]" at bounding box center [252, 393] width 454 height 20
type input "Настройка/изменение прав доступа"
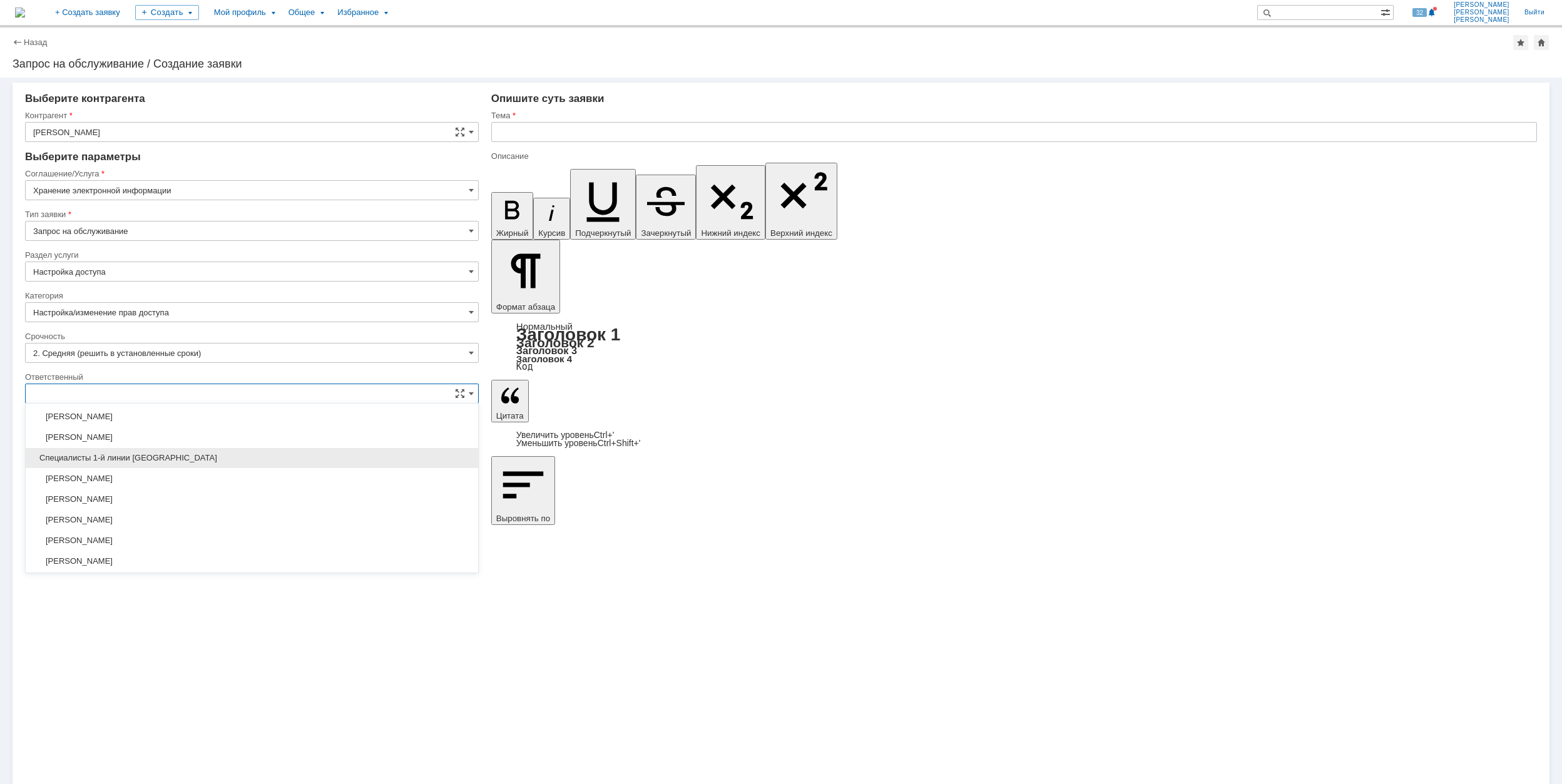
scroll to position [455, 0]
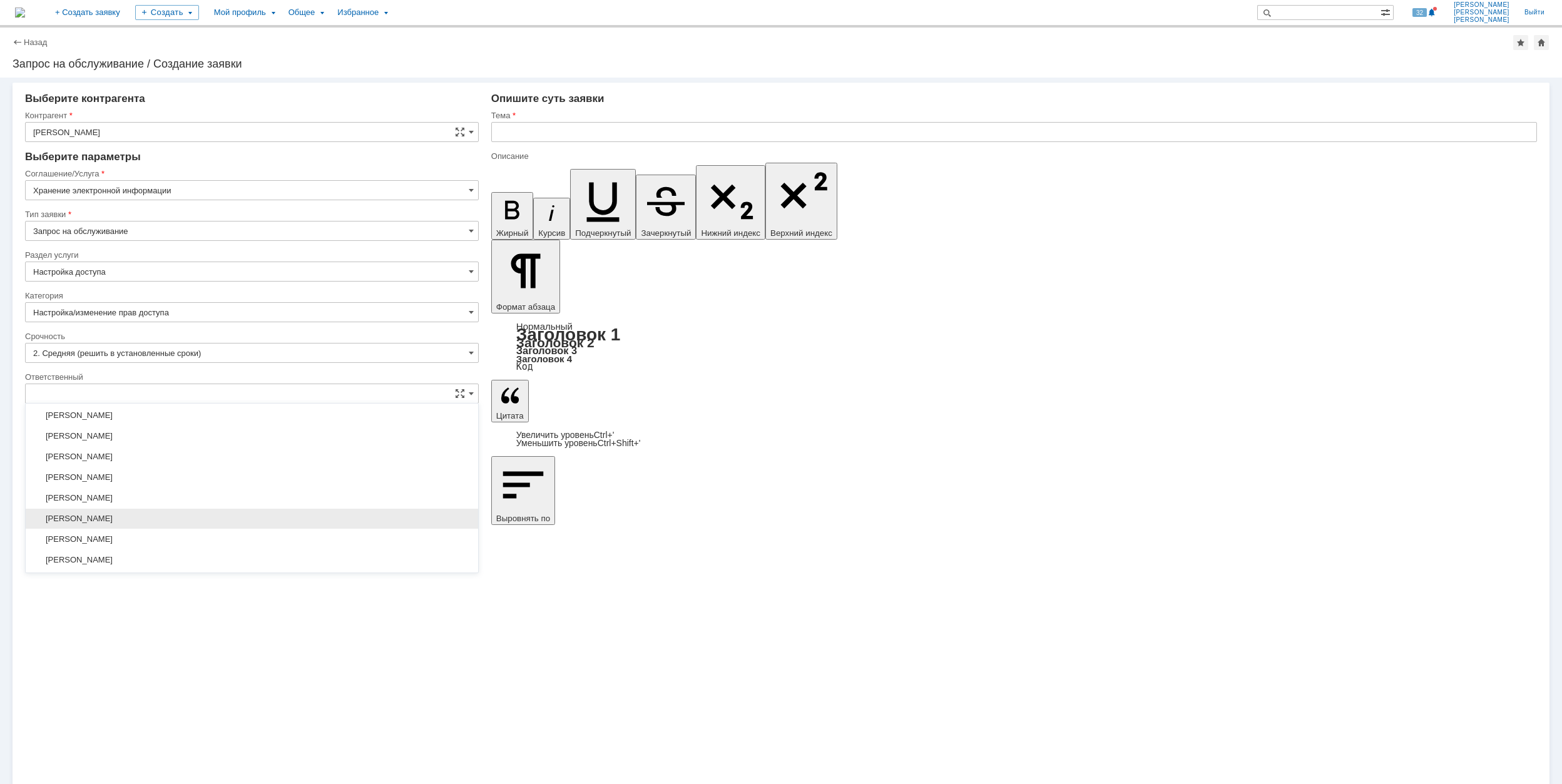
click at [215, 521] on span "[PERSON_NAME]" at bounding box center [252, 518] width 438 height 10
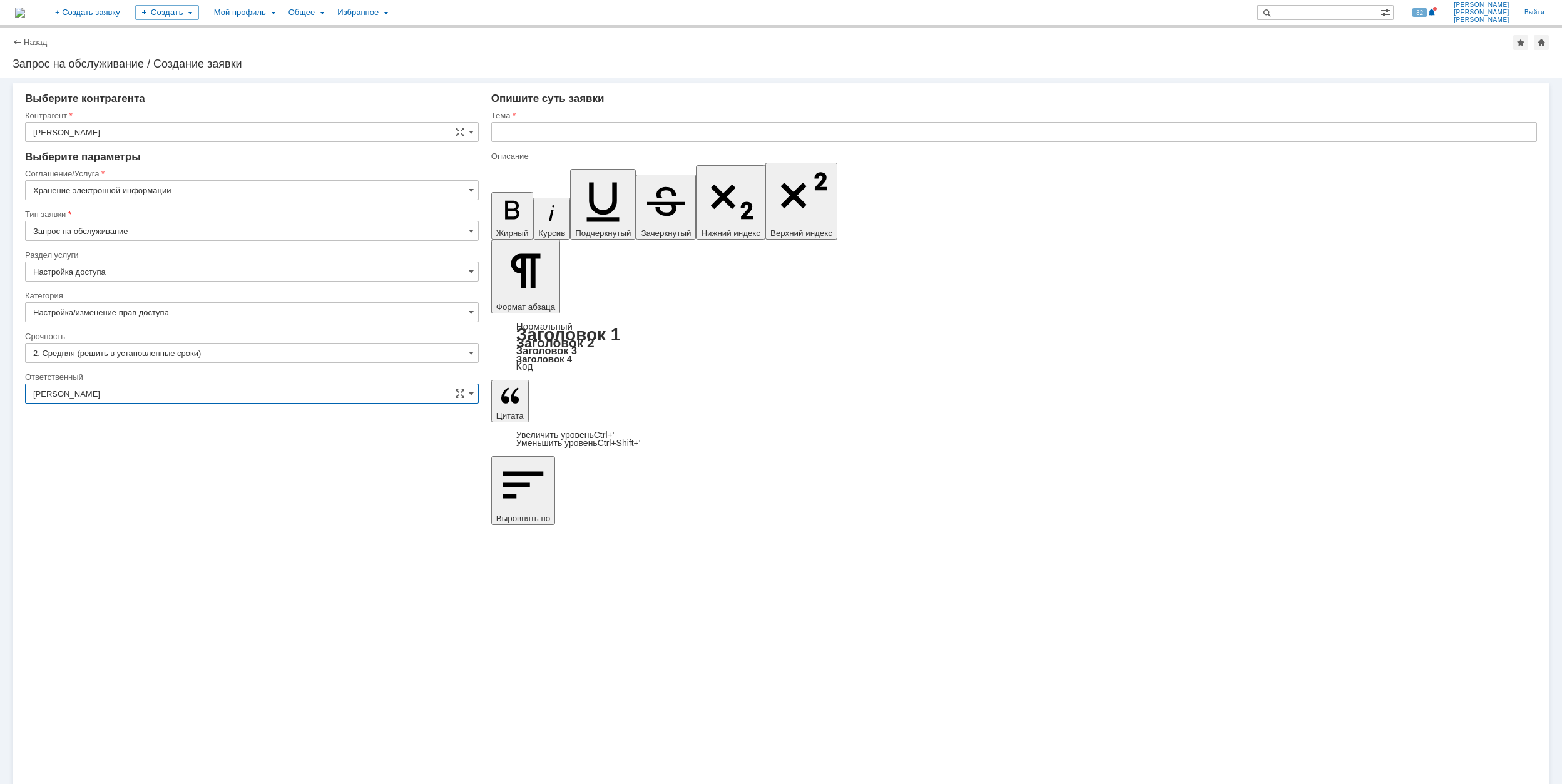
type input "[PERSON_NAME]"
drag, startPoint x: 817, startPoint y: 5504, endPoint x: 526, endPoint y: 5501, distance: 291.0
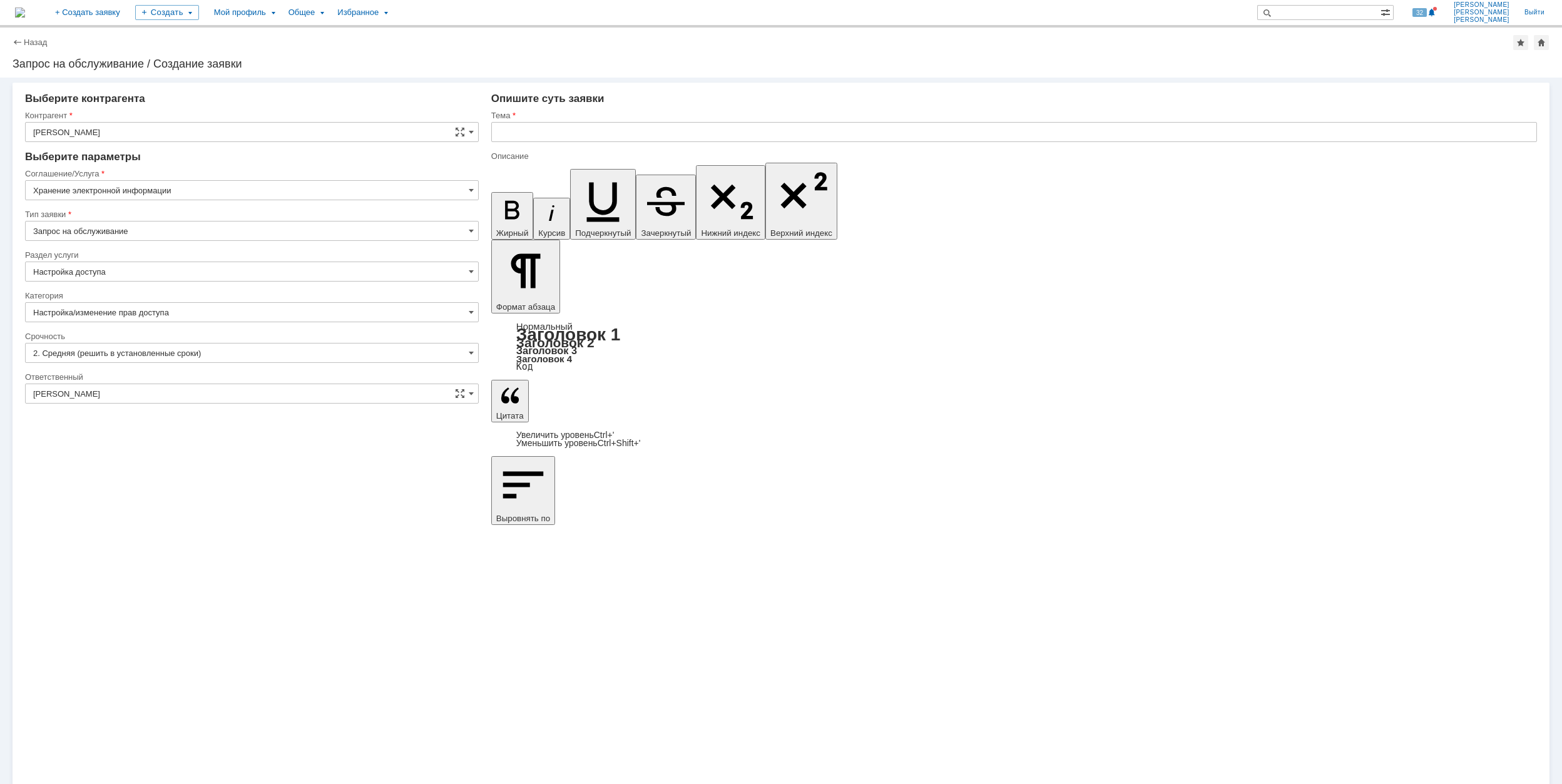
copy div "\\Rumofsv0001\гродно. новая гранбашня_1500$\05_Договоры"
click at [592, 128] on input "text" at bounding box center [1014, 132] width 1046 height 20
type input "\\Rumofsv0001\гродно. новая гранбашня_1500$\05_Договоры"
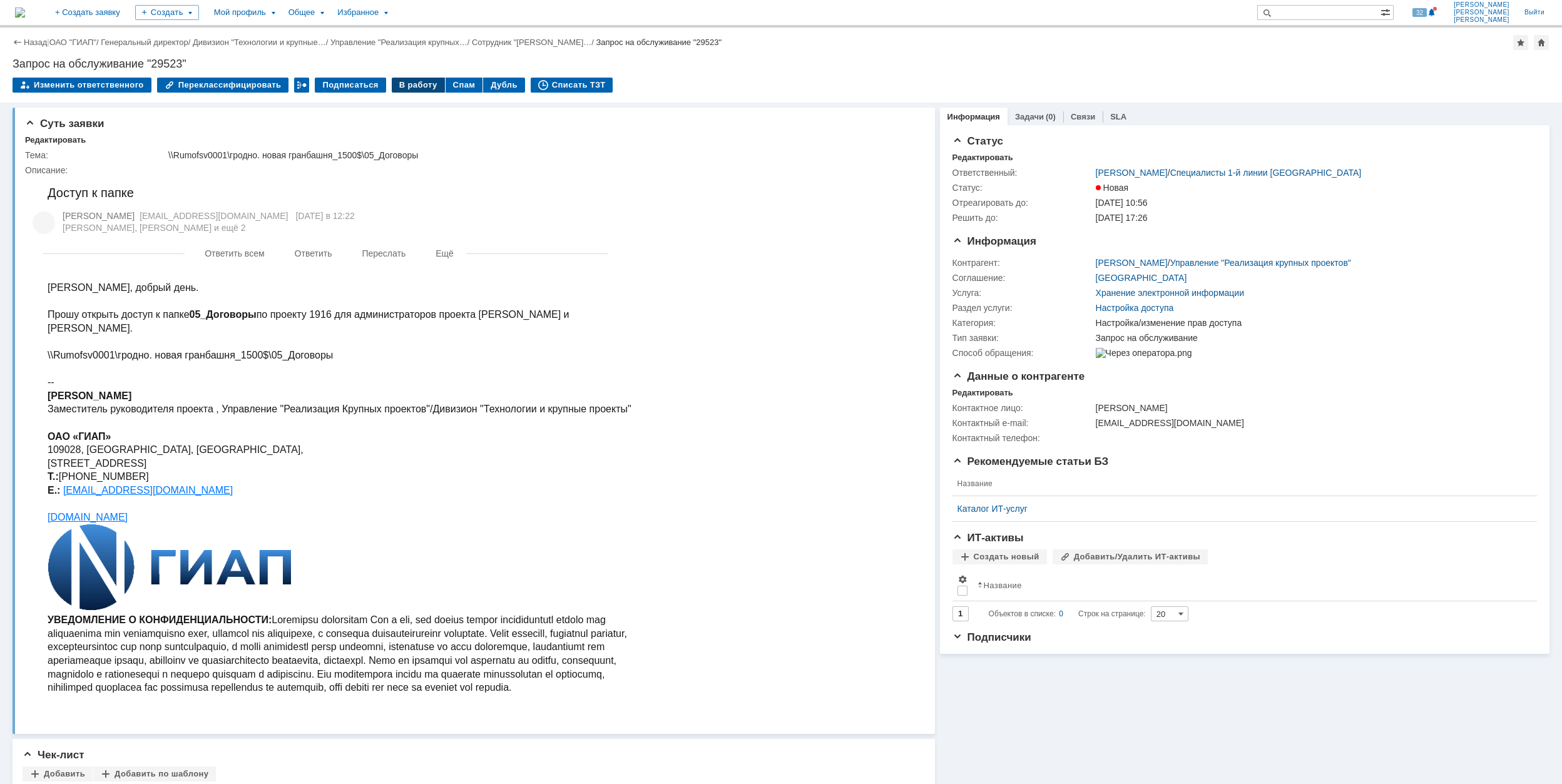
click at [407, 86] on div "В работу" at bounding box center [418, 85] width 53 height 15
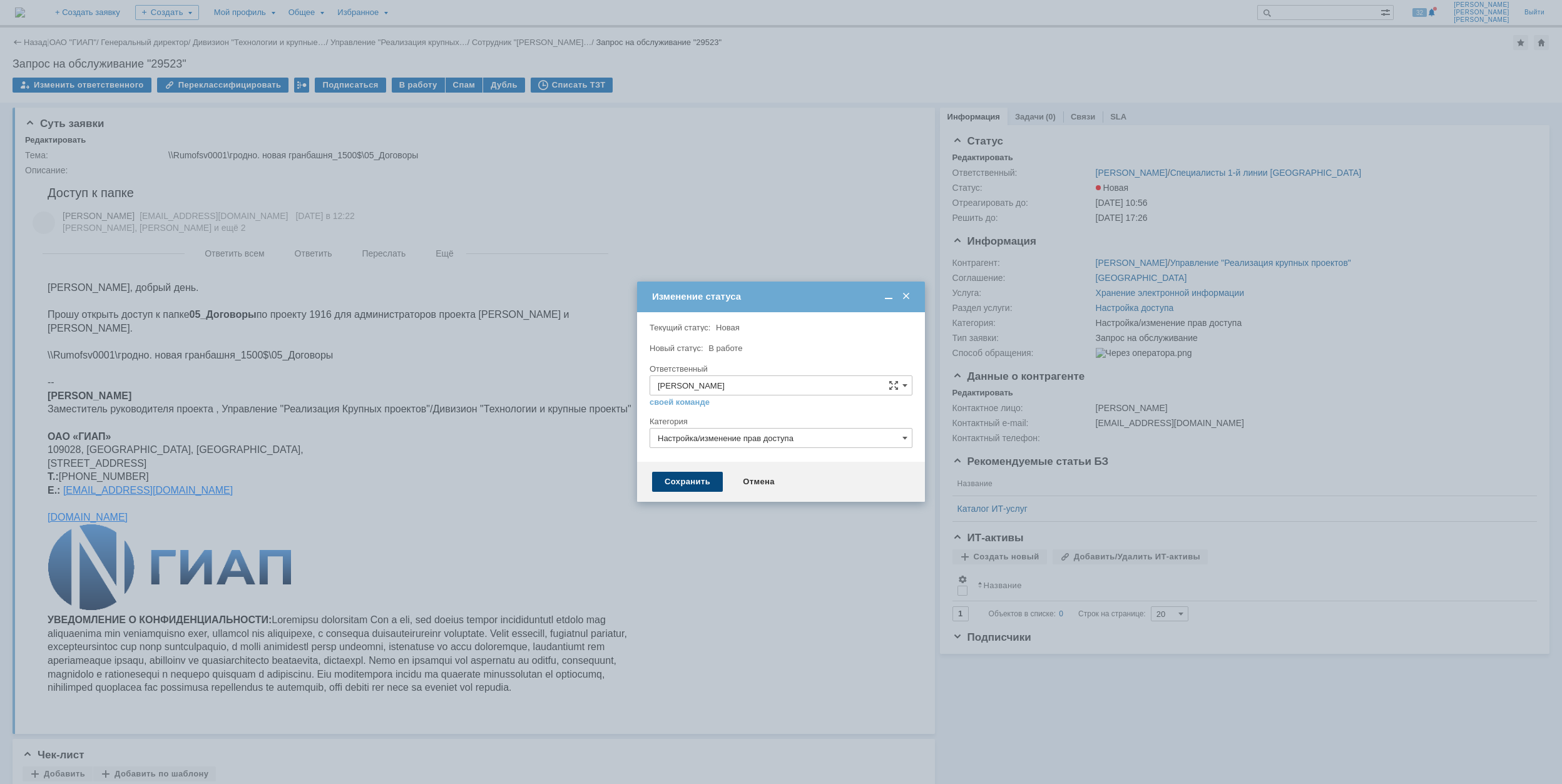
click at [705, 483] on div "Сохранить" at bounding box center [688, 481] width 71 height 20
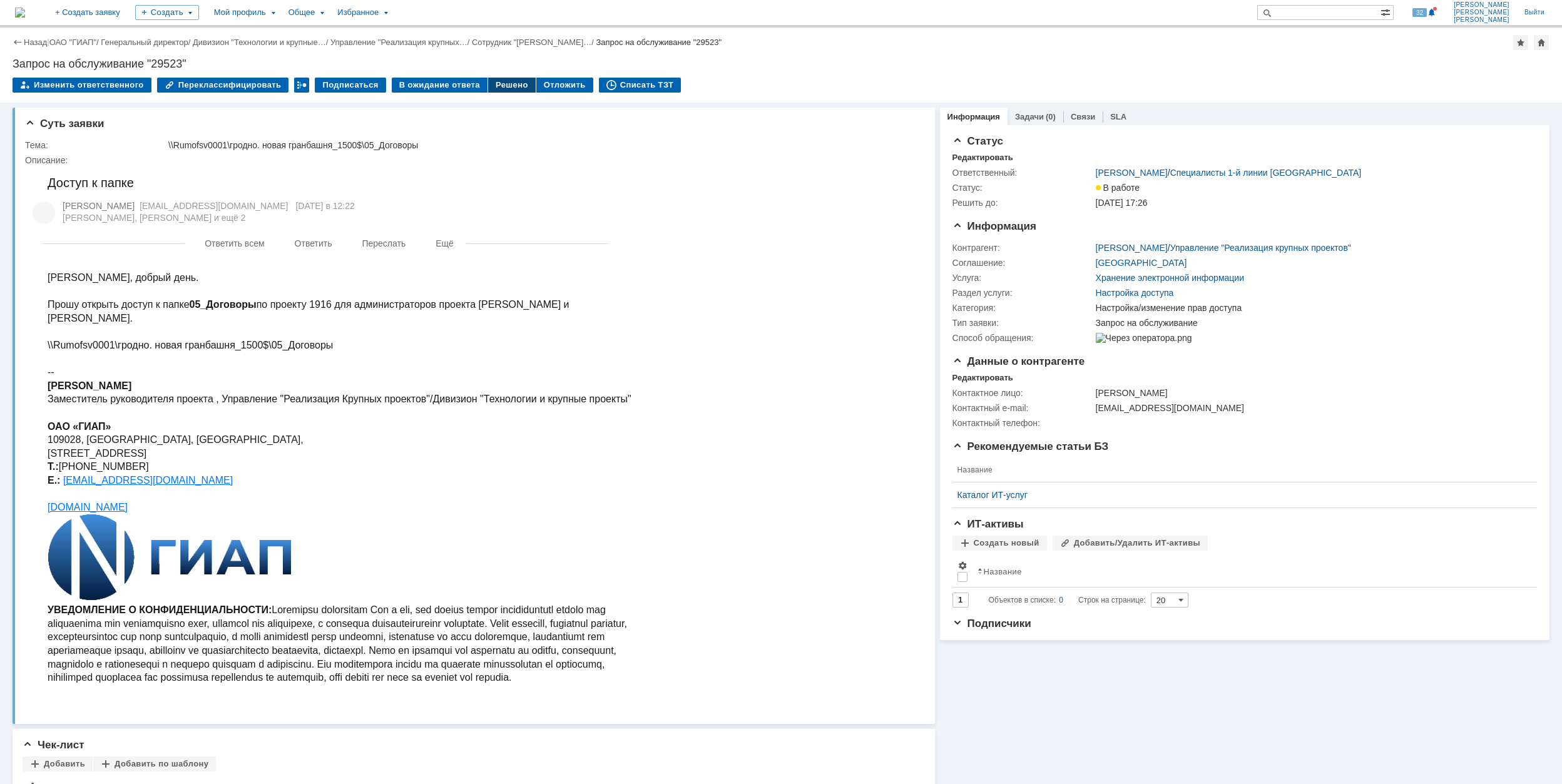
click at [489, 83] on div "Решено" at bounding box center [513, 85] width 48 height 15
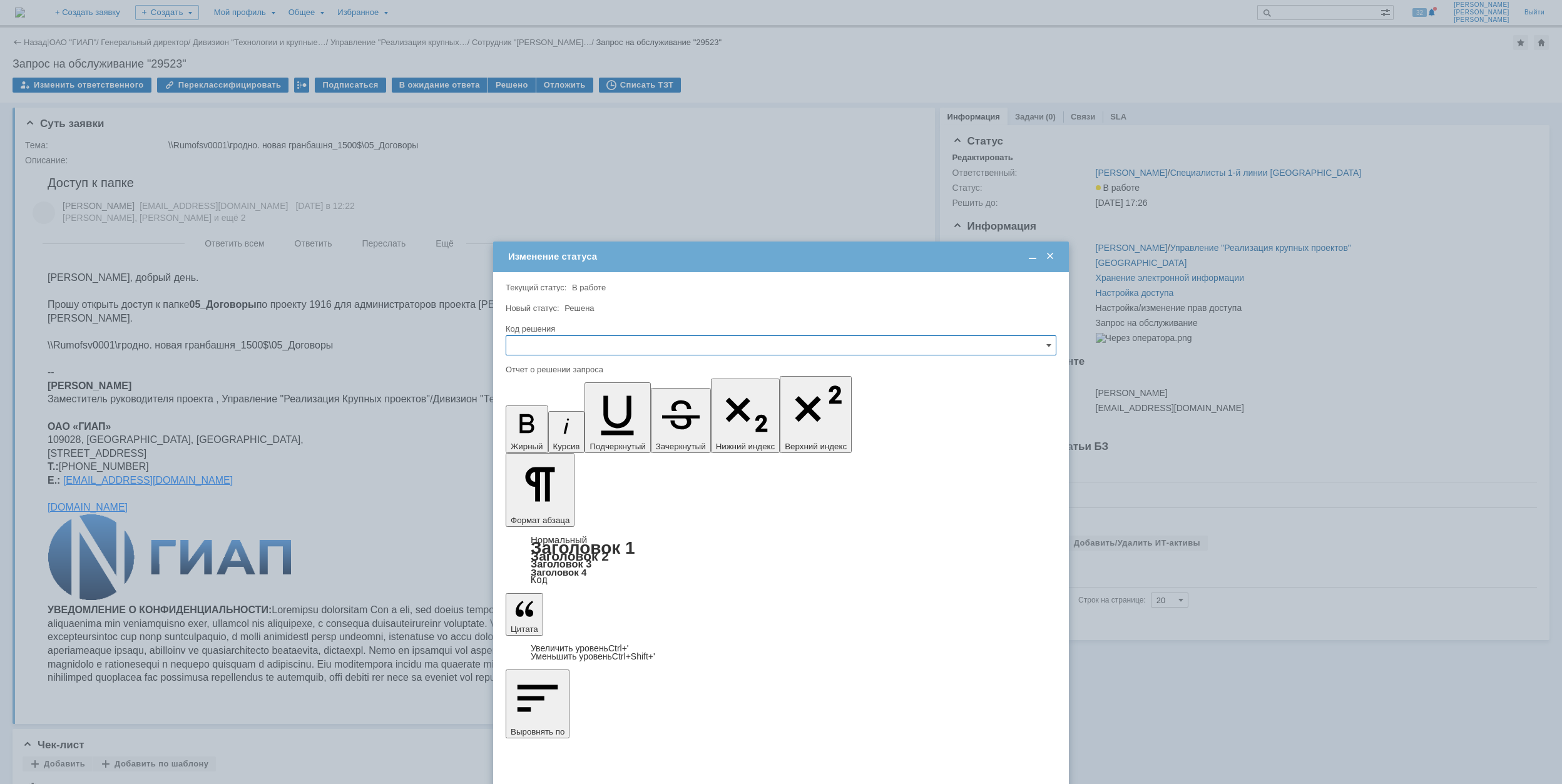
click at [601, 351] on input "text" at bounding box center [781, 346] width 551 height 20
click at [613, 434] on span "Решено" at bounding box center [781, 430] width 535 height 10
type input "Решено"
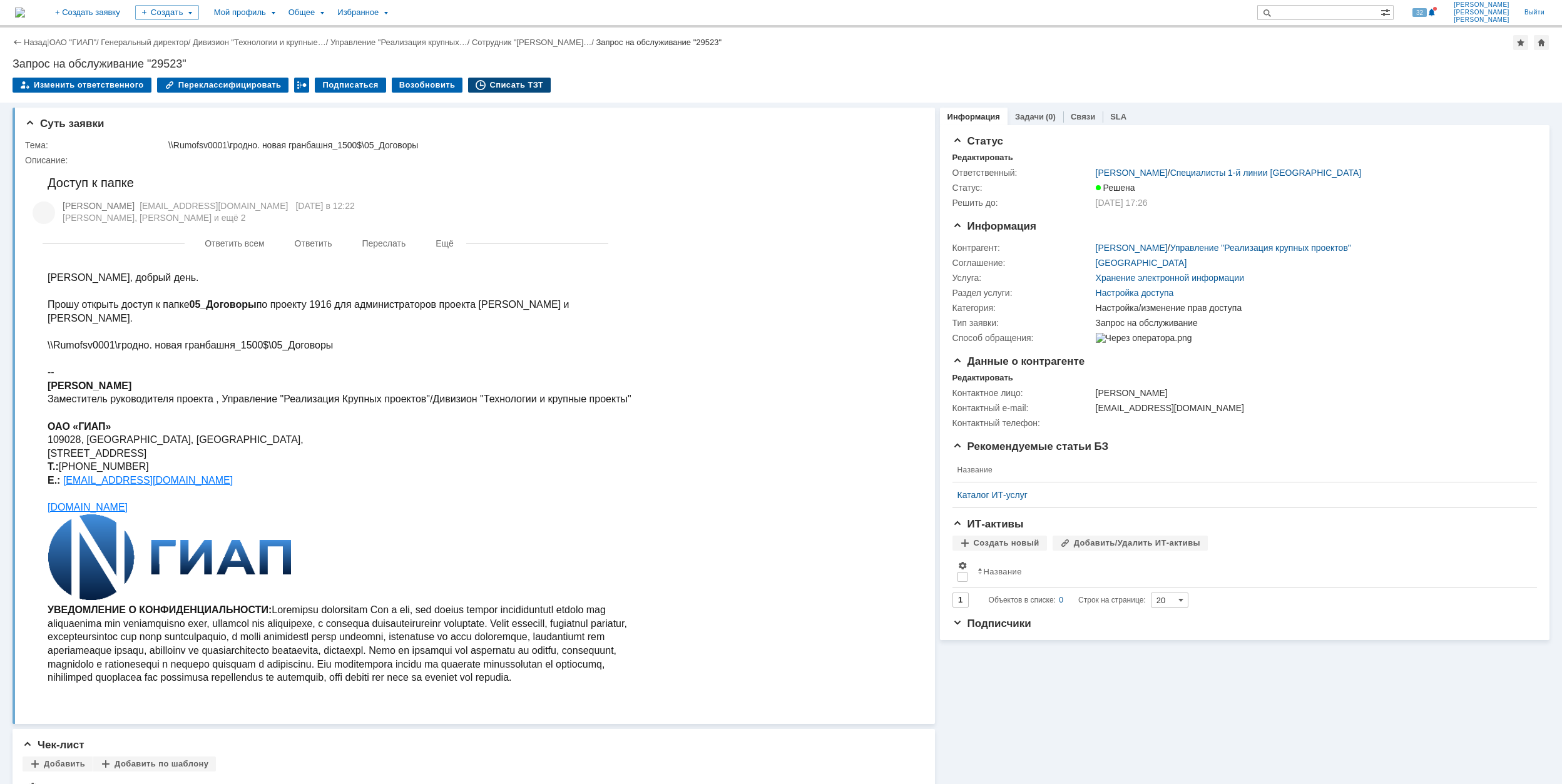
click at [509, 90] on div "Списать ТЗТ" at bounding box center [509, 85] width 83 height 15
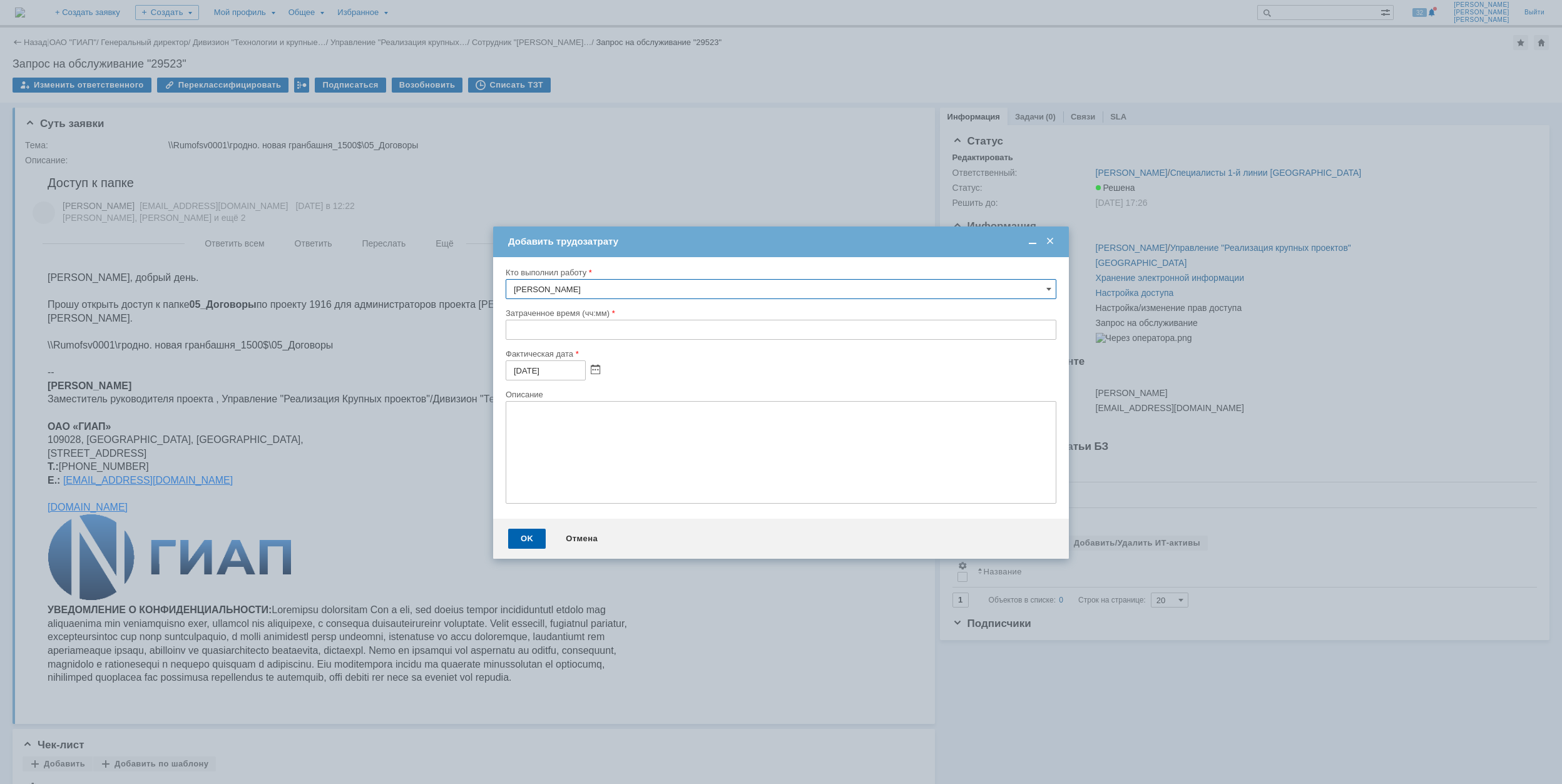
click at [514, 331] on input "text" at bounding box center [781, 330] width 551 height 20
type input "00:30"
click at [532, 538] on div "OK" at bounding box center [528, 538] width 38 height 20
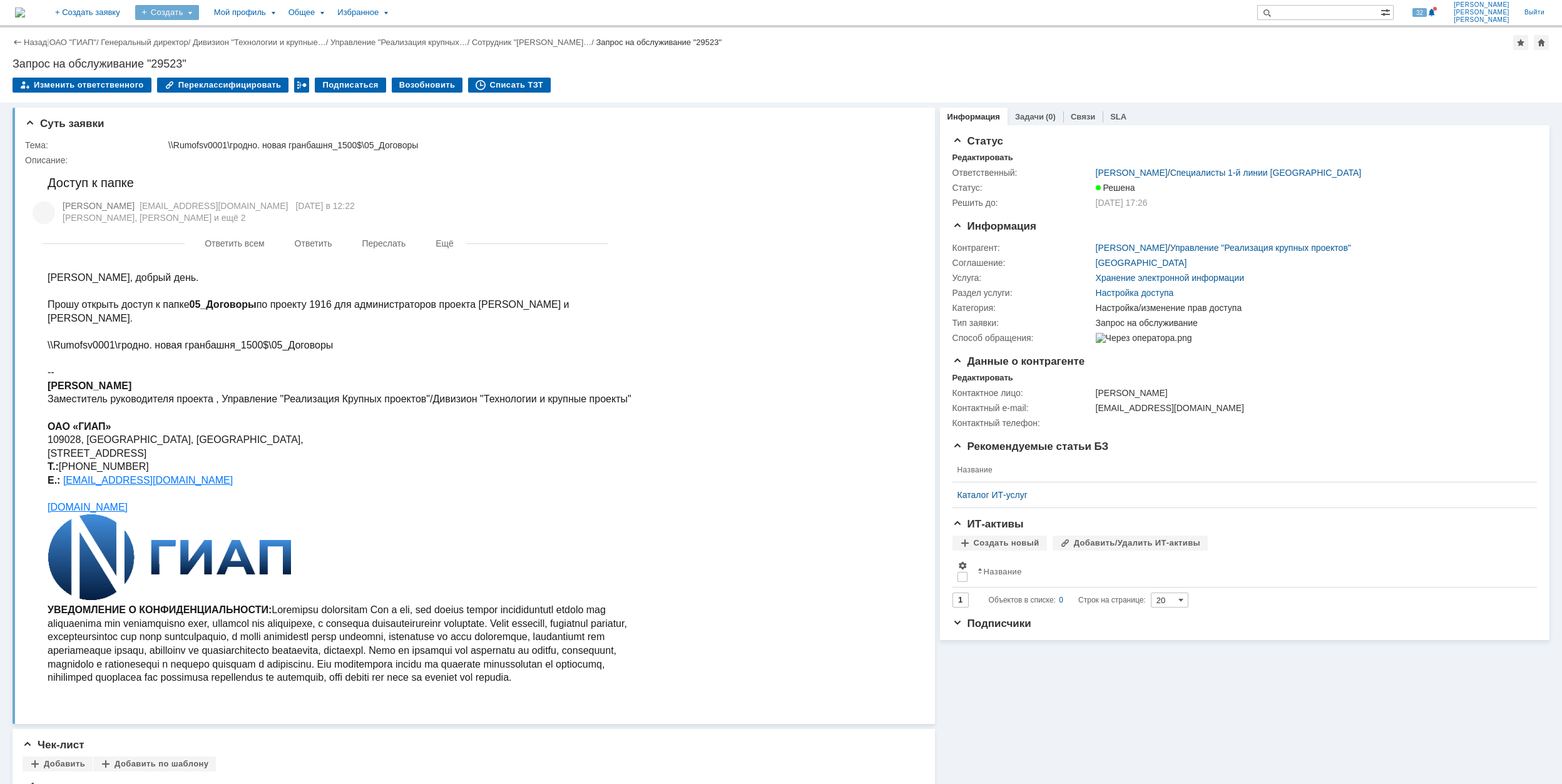
drag, startPoint x: 243, startPoint y: 10, endPoint x: 235, endPoint y: 24, distance: 16.1
click at [199, 10] on div "Создать" at bounding box center [167, 12] width 64 height 15
click at [223, 75] on link "Заявка" at bounding box center [185, 77] width 95 height 15
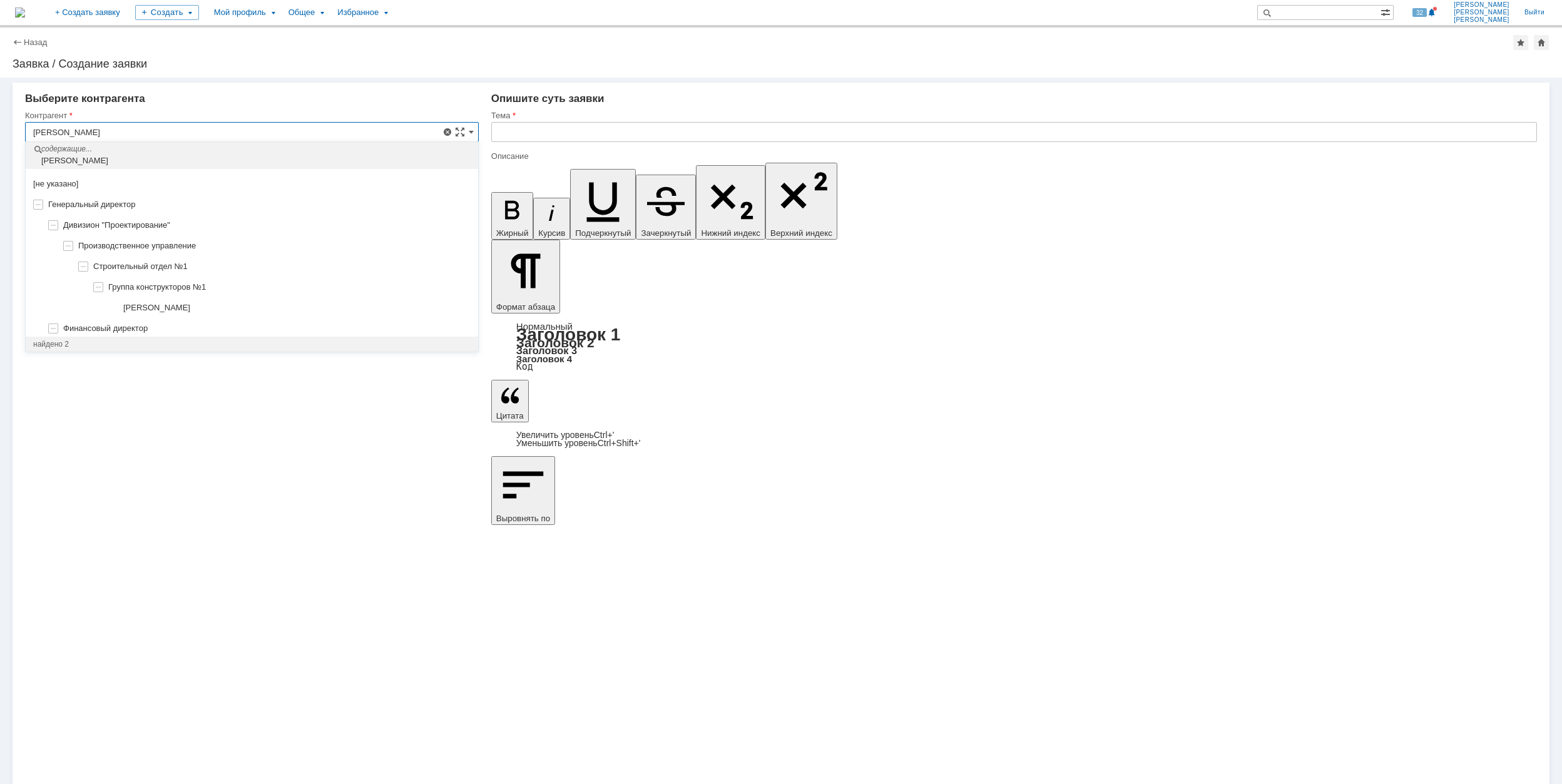
scroll to position [51, 0]
click at [263, 324] on div "[PERSON_NAME]" at bounding box center [282, 321] width 378 height 10
type input "[PERSON_NAME]"
type input "Москва"
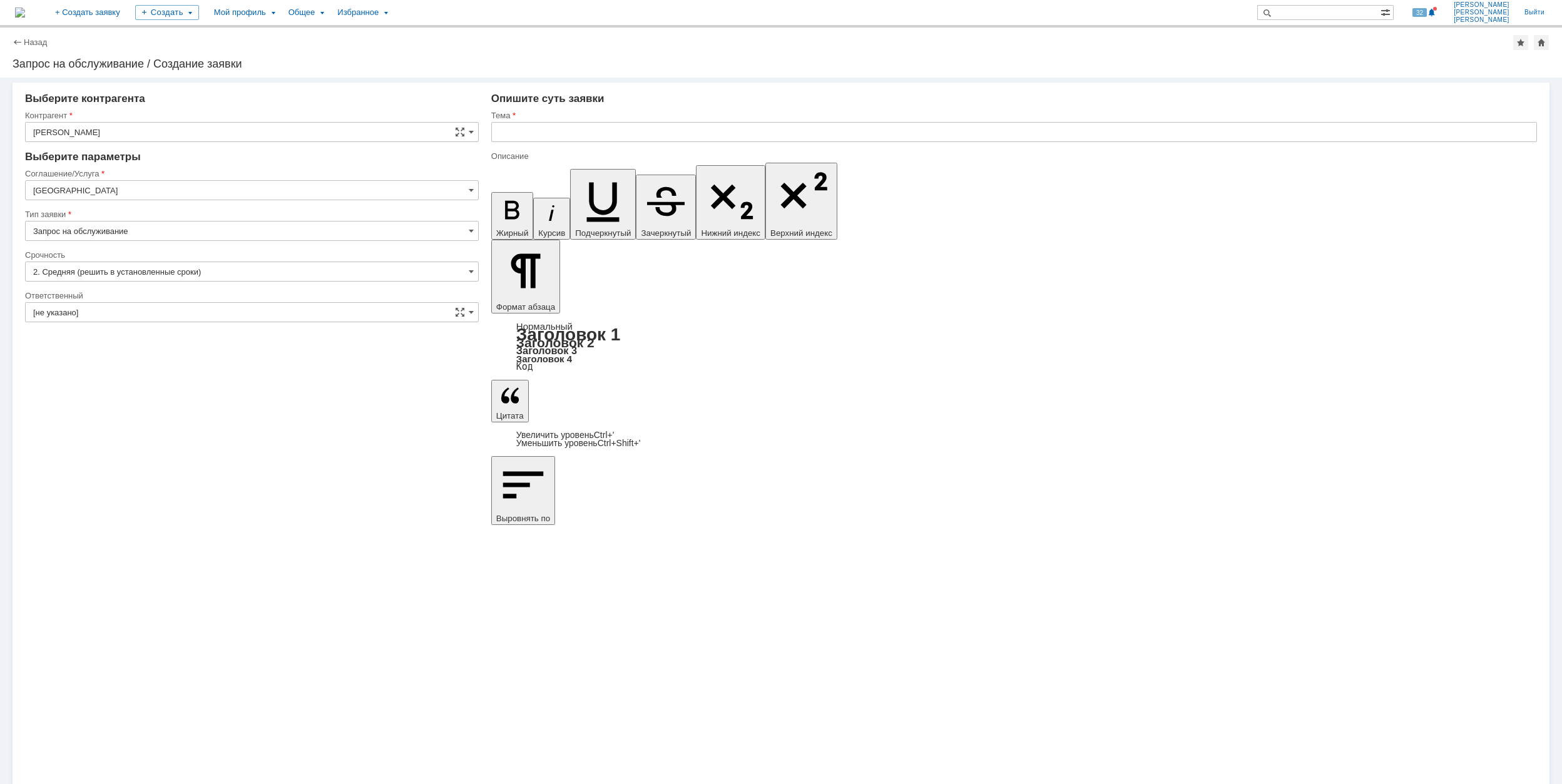
scroll to position [0, 0]
click at [101, 189] on input "Москва" at bounding box center [252, 190] width 454 height 20
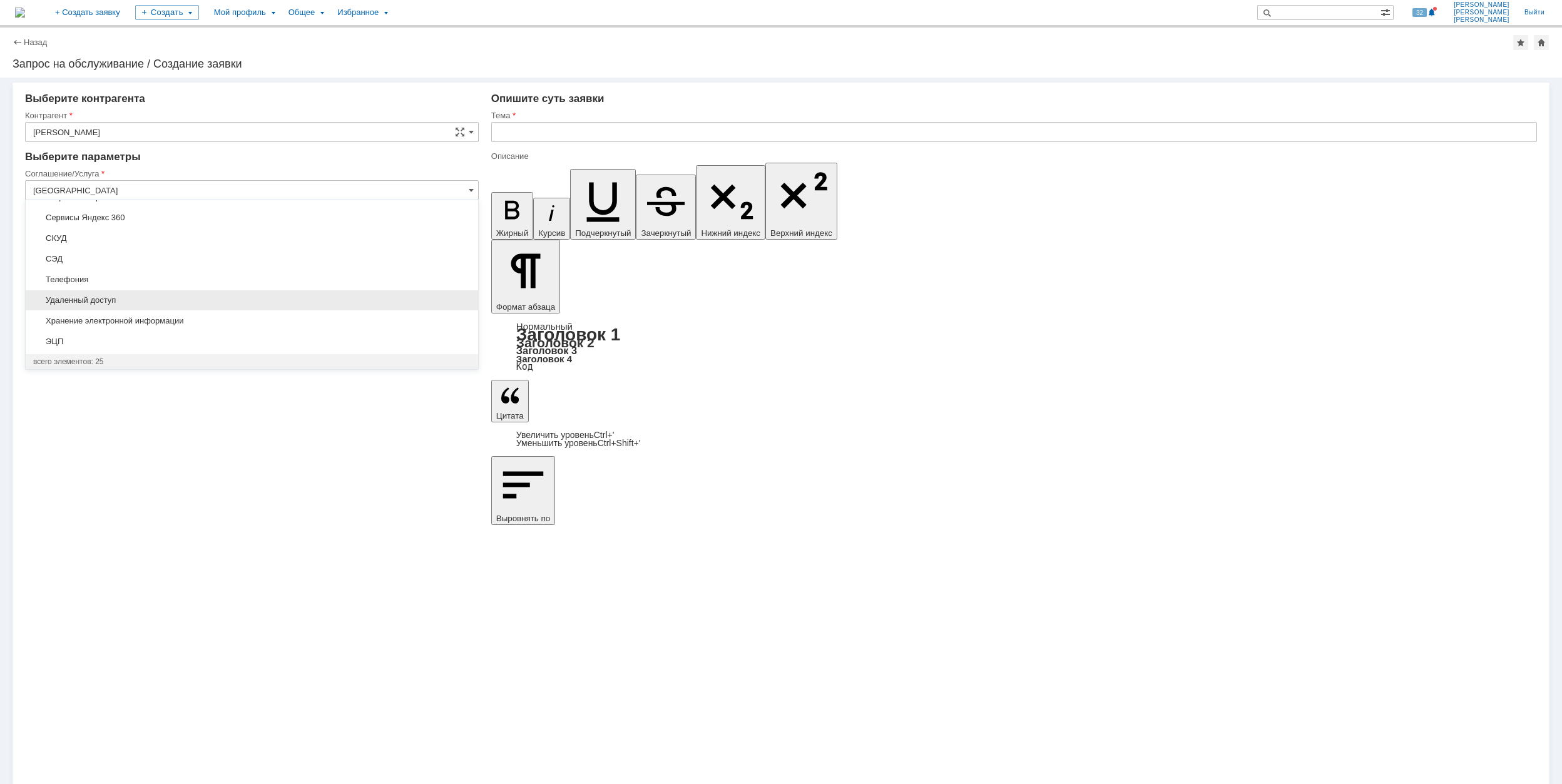
click at [211, 299] on span "Удаленный доступ" at bounding box center [252, 301] width 438 height 10
type input "Удаленный доступ"
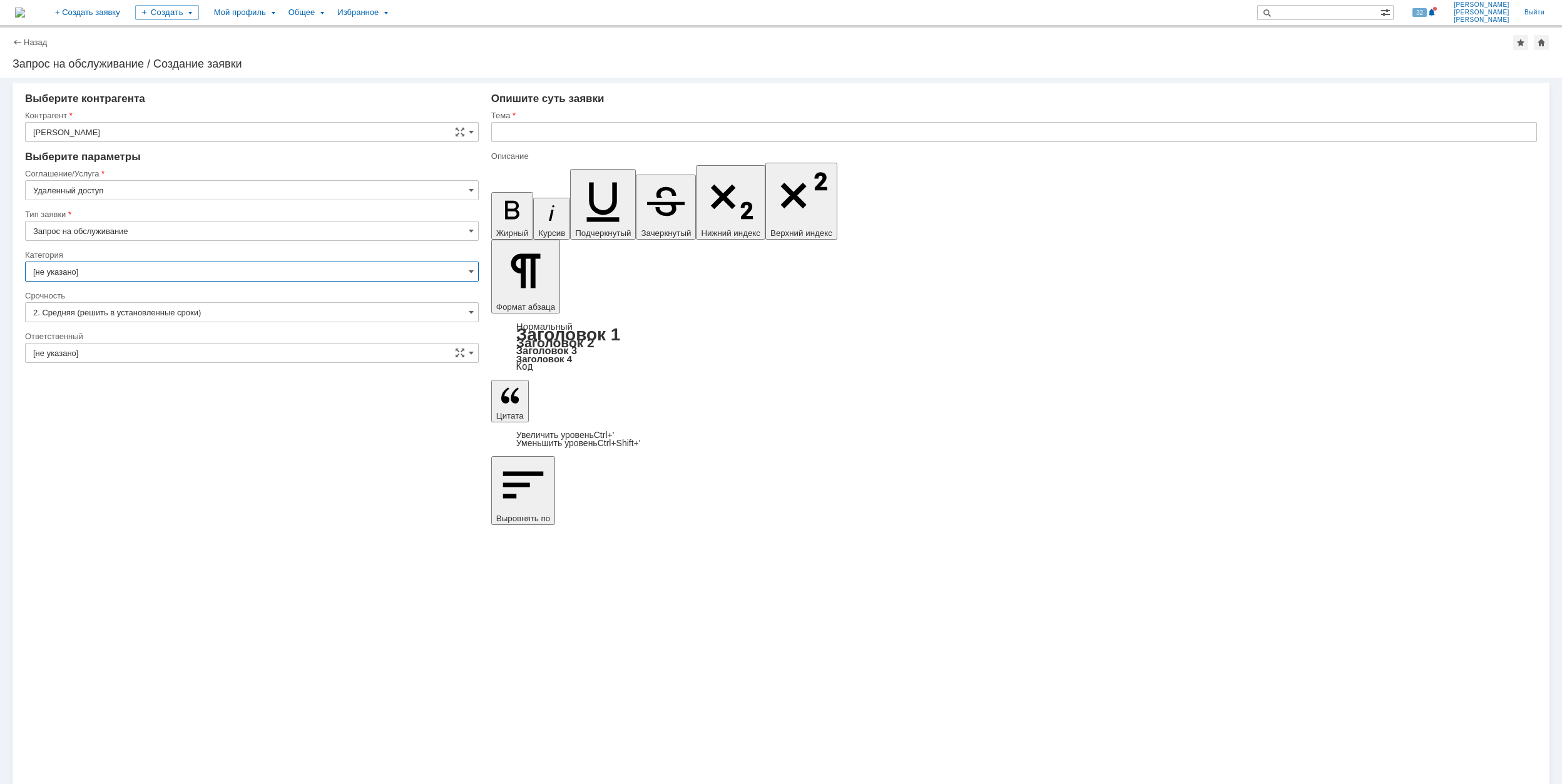
click at [153, 276] on input "[не указано]" at bounding box center [252, 272] width 454 height 20
click at [205, 336] on span "Дистанционная работа" at bounding box center [252, 336] width 438 height 10
type input "Дистанционная работа"
click at [184, 356] on input "[не указано]" at bounding box center [252, 353] width 454 height 20
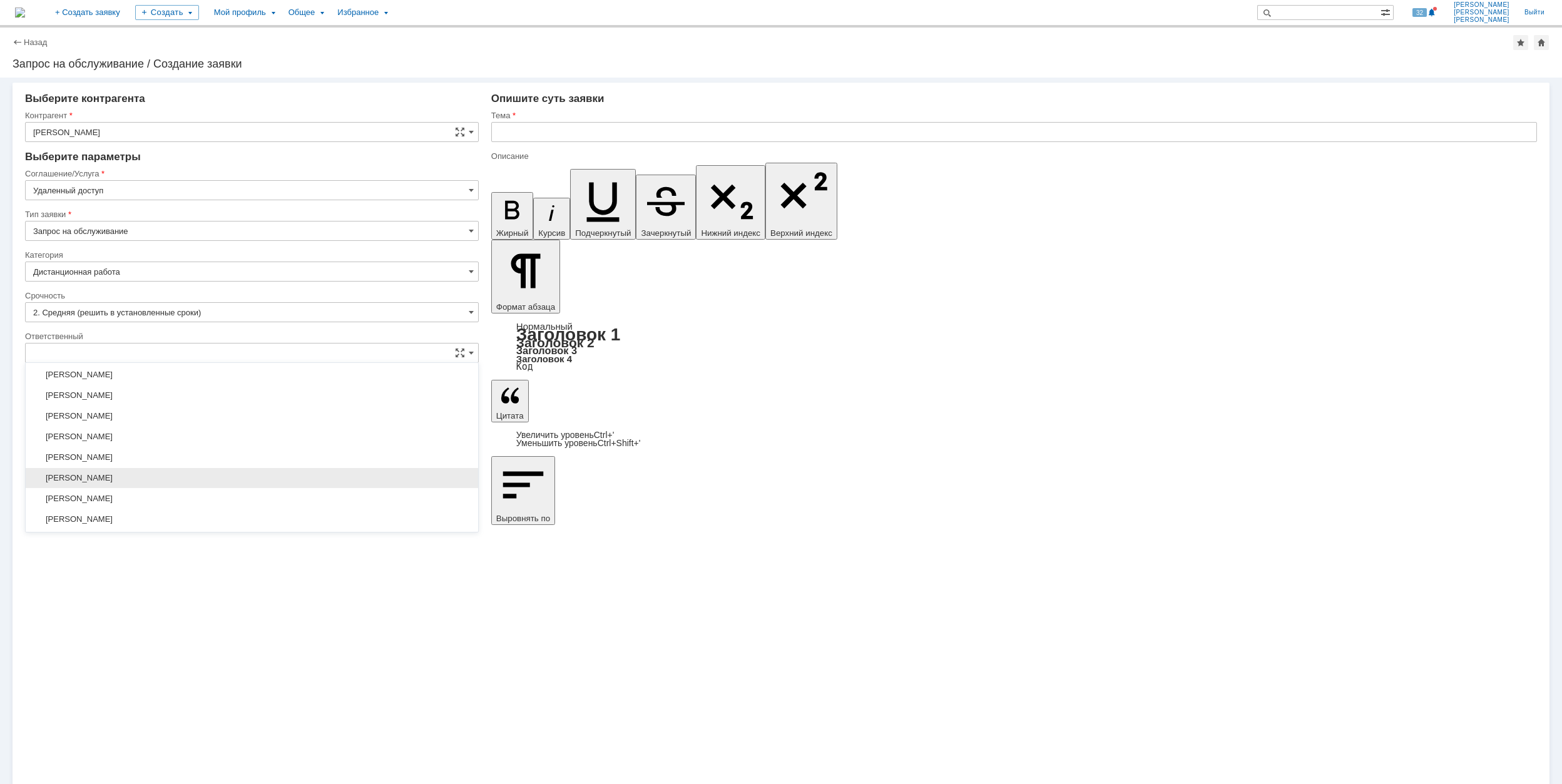
click at [186, 478] on div "[PERSON_NAME]" at bounding box center [252, 477] width 453 height 20
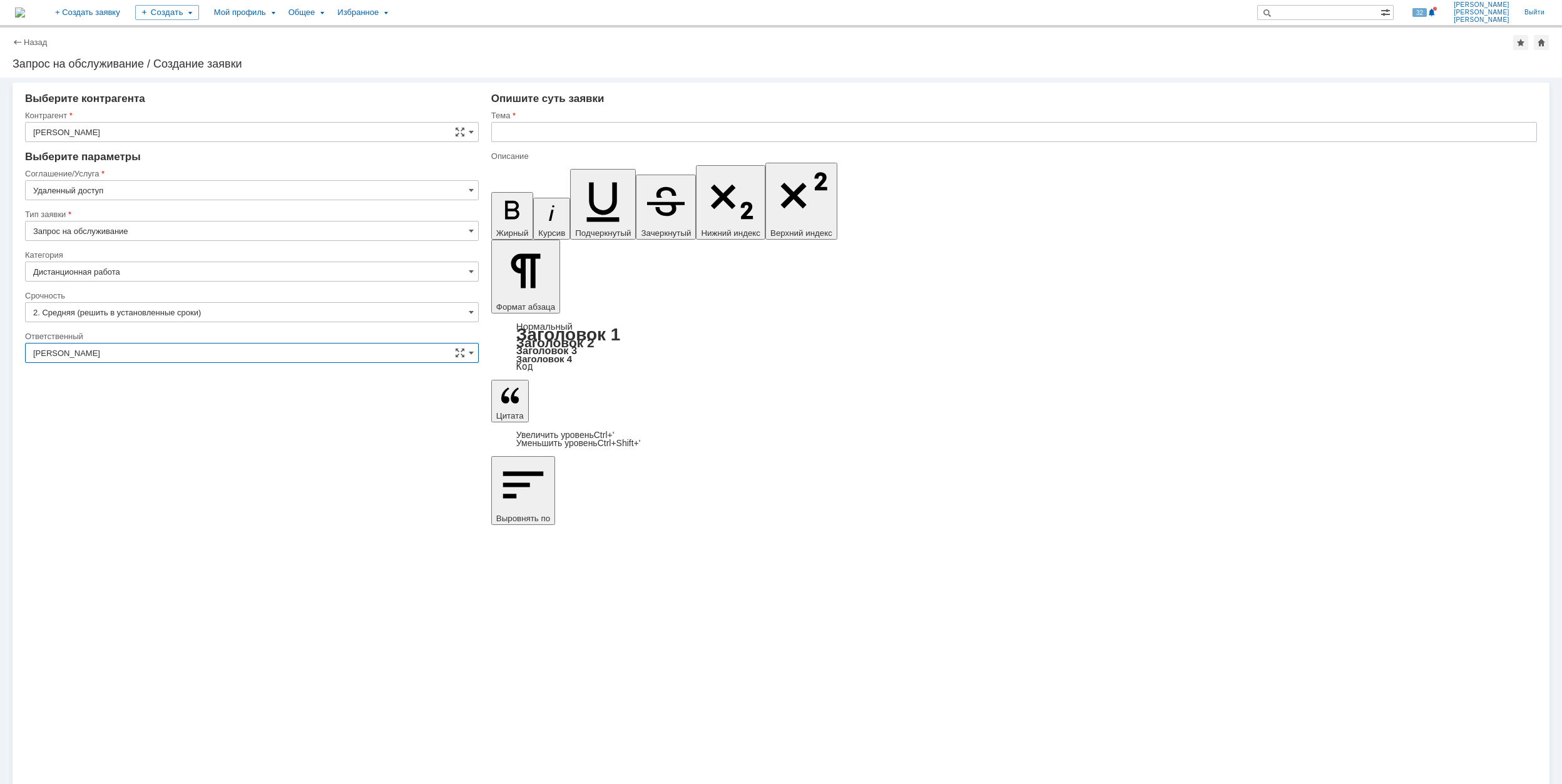
type input "[PERSON_NAME]"
click at [667, 126] on input "text" at bounding box center [1014, 132] width 1046 height 20
drag, startPoint x: 645, startPoint y: 135, endPoint x: 475, endPoint y: 130, distance: 170.1
type input "Настройка ноутбука для удалённой работы"
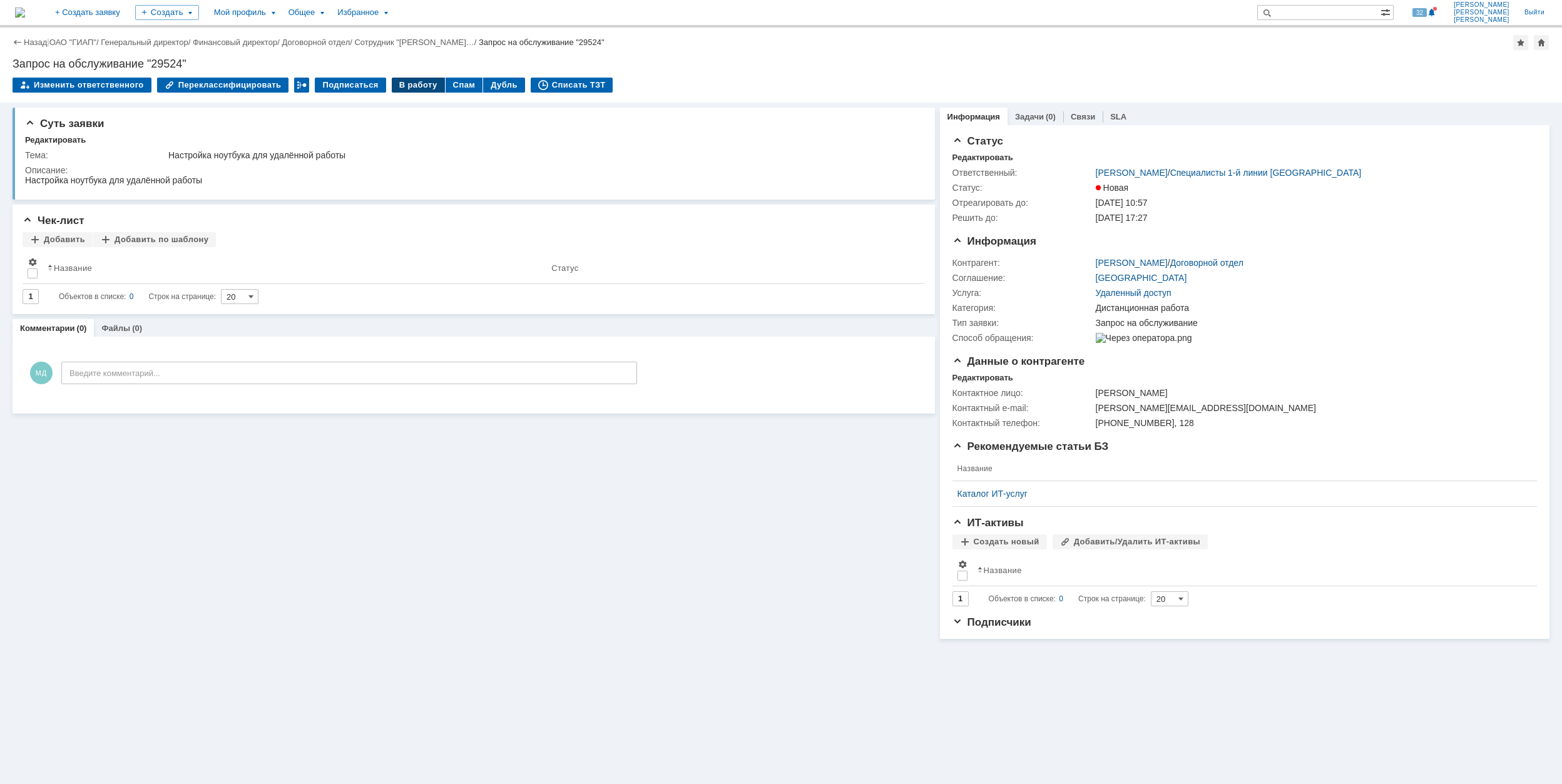
click at [396, 91] on div "В работу" at bounding box center [418, 85] width 53 height 15
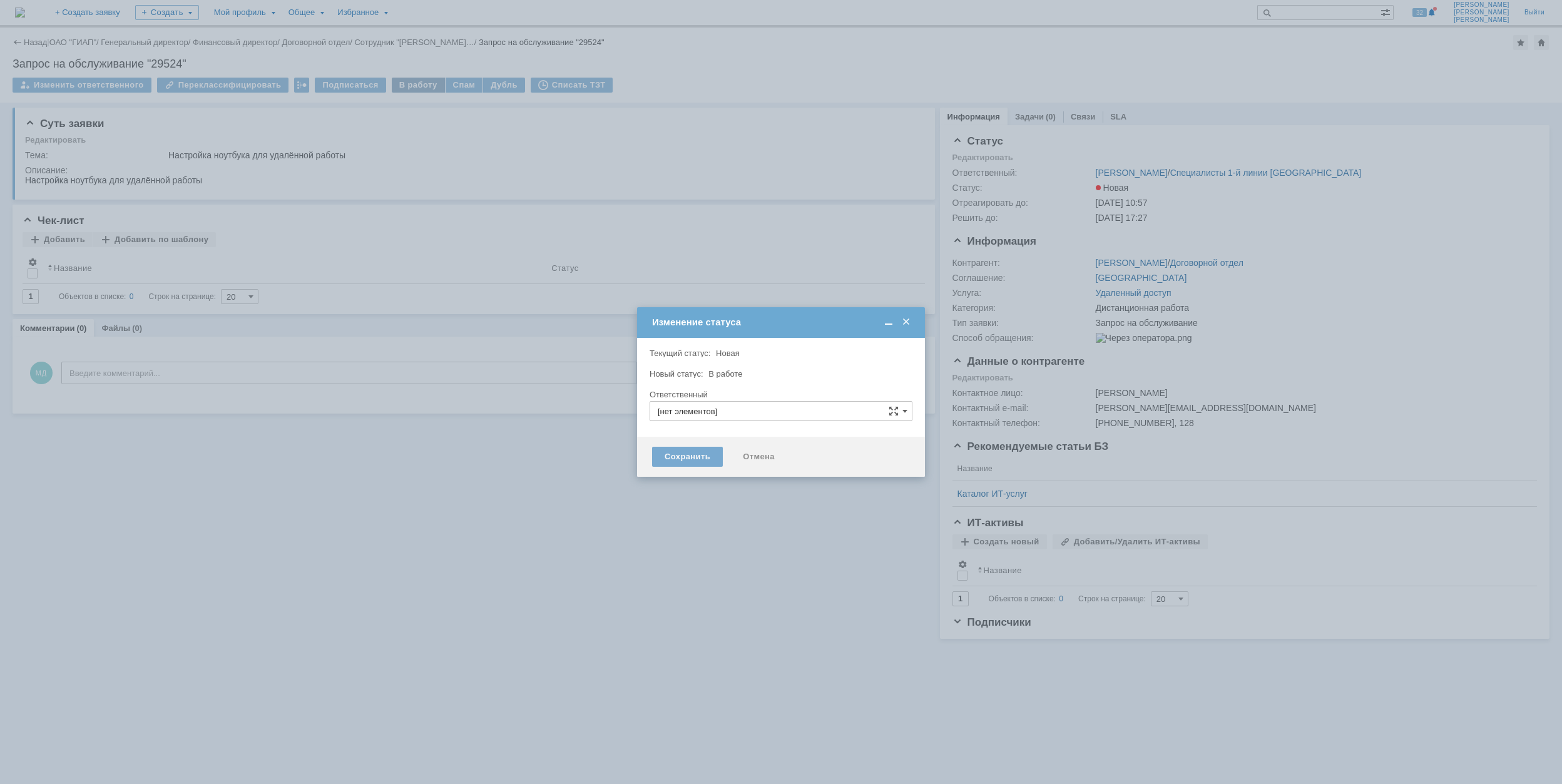
type input "[PERSON_NAME]"
type input "Дистанционная работа"
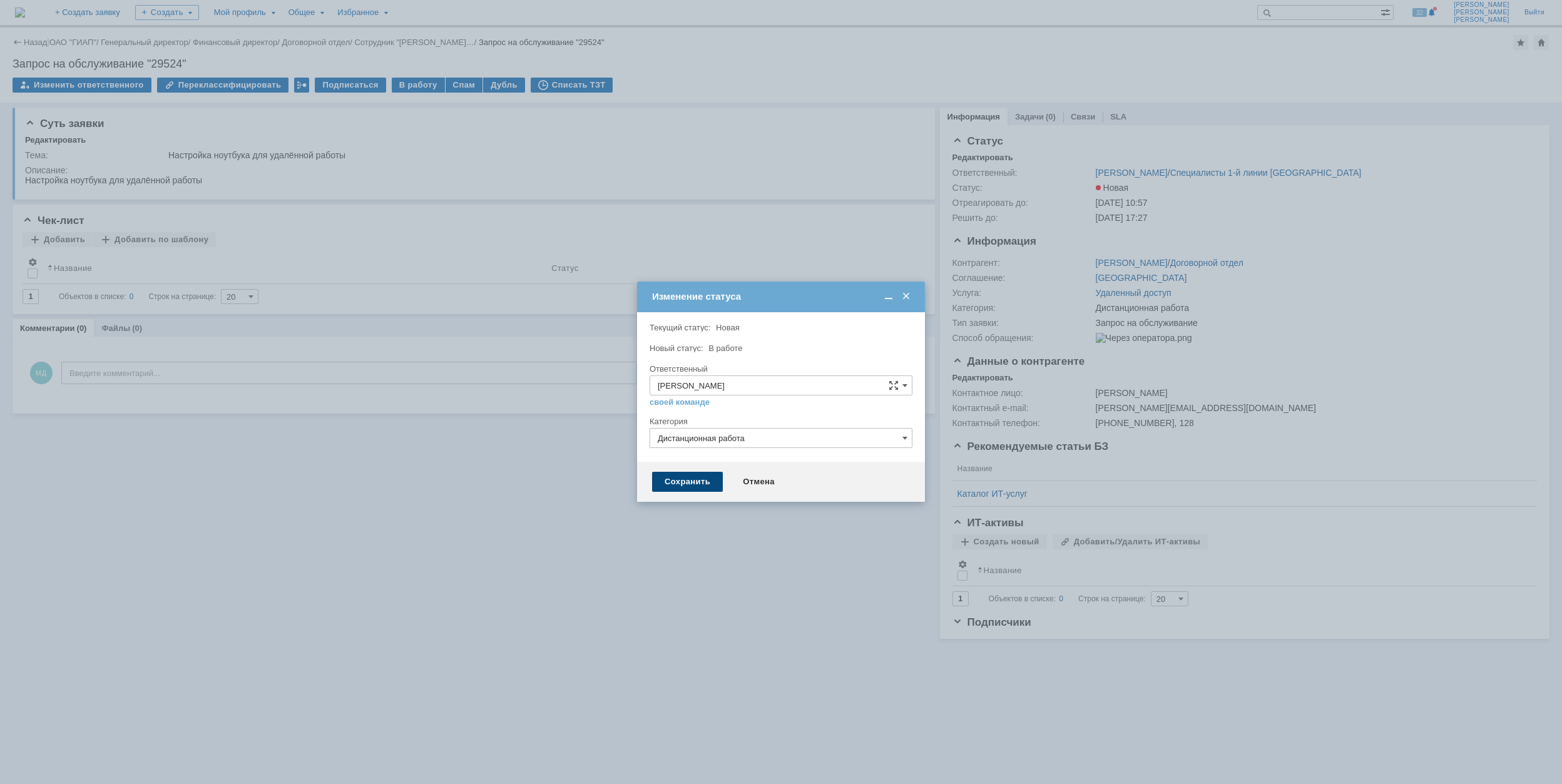
click at [694, 480] on div "Сохранить" at bounding box center [688, 481] width 71 height 20
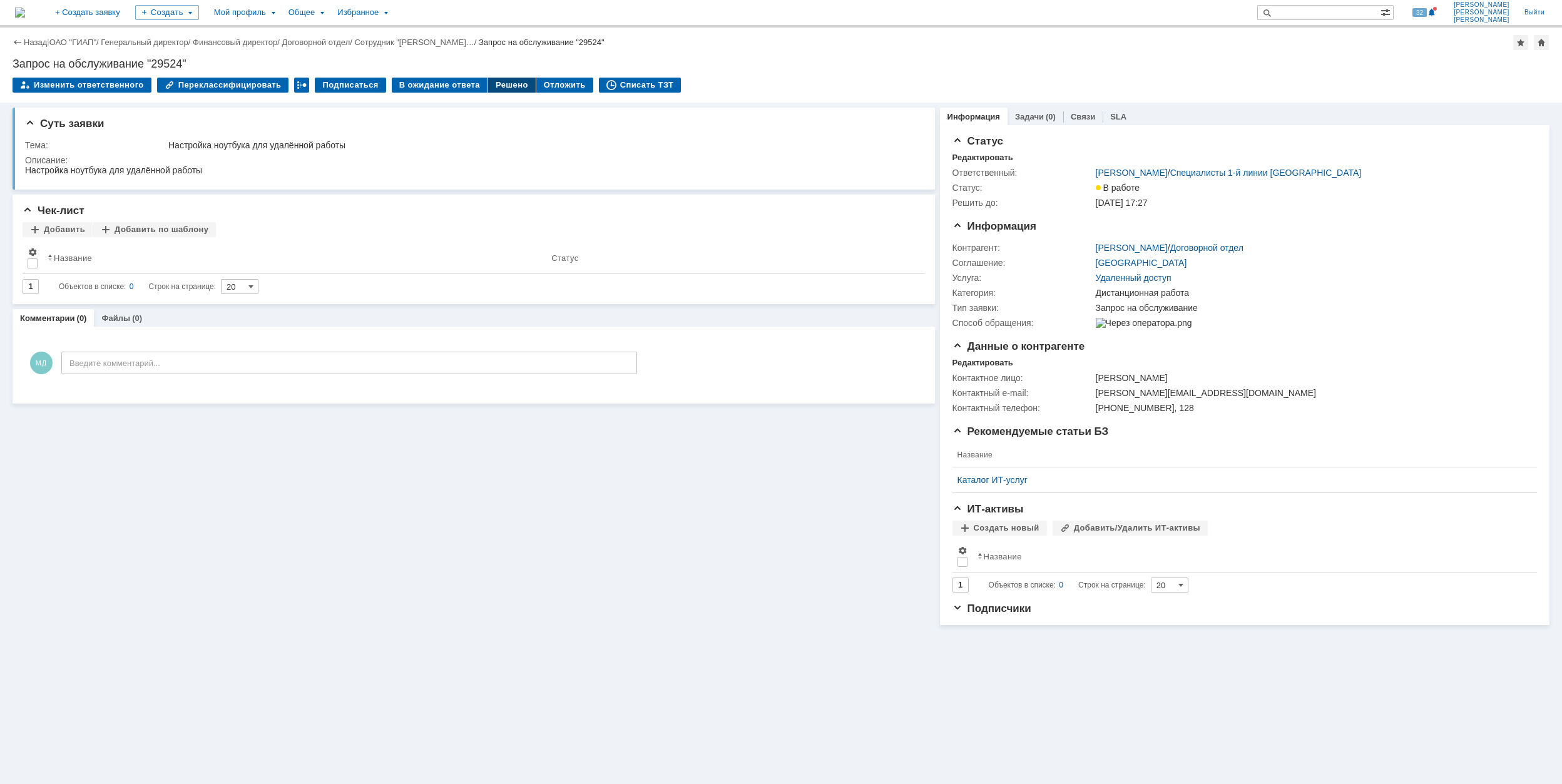
click at [495, 81] on div "Решено" at bounding box center [513, 85] width 48 height 15
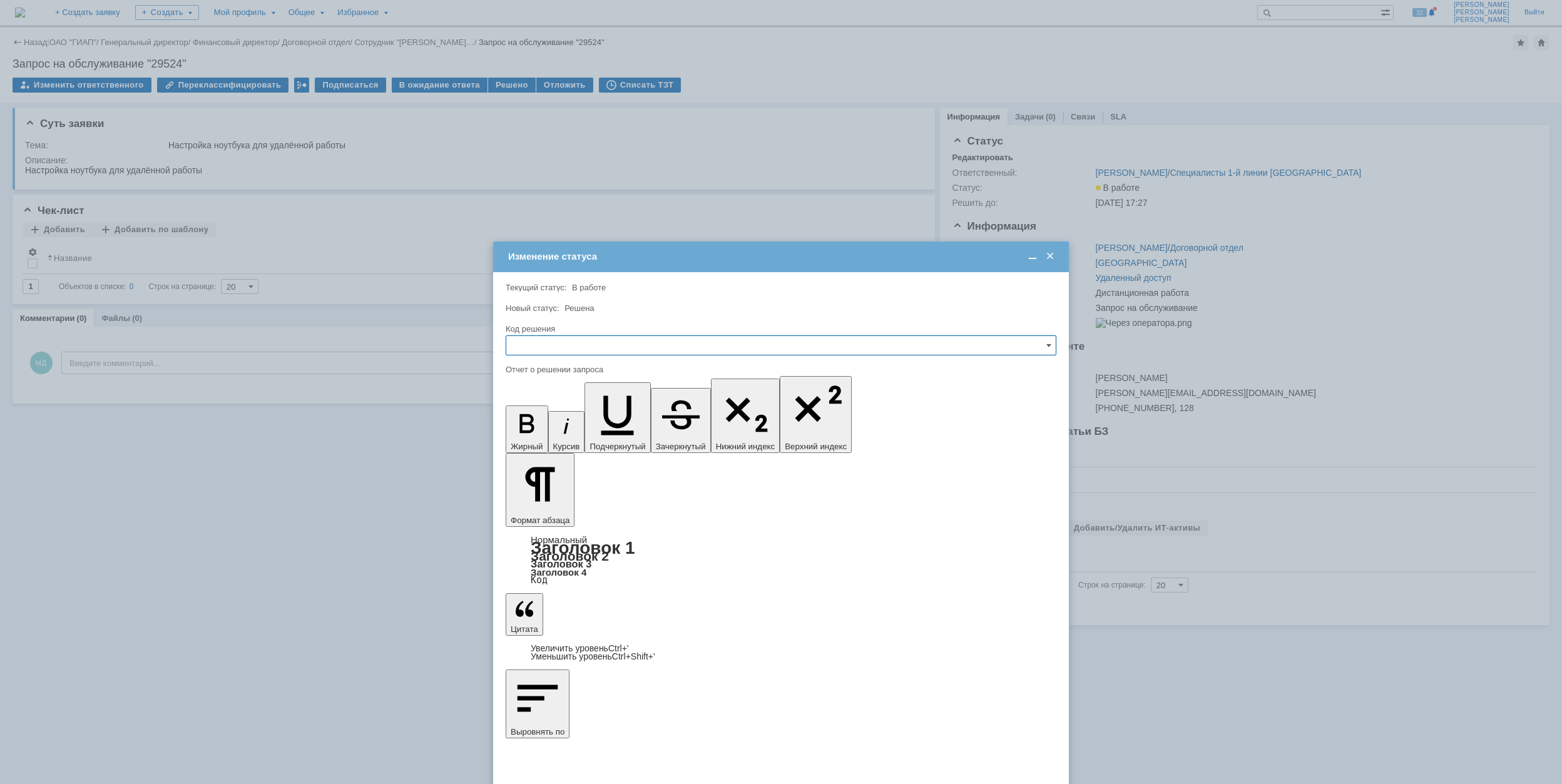
click at [650, 347] on input "text" at bounding box center [781, 346] width 551 height 20
click at [575, 431] on span "Решено" at bounding box center [781, 430] width 535 height 10
type input "Решено"
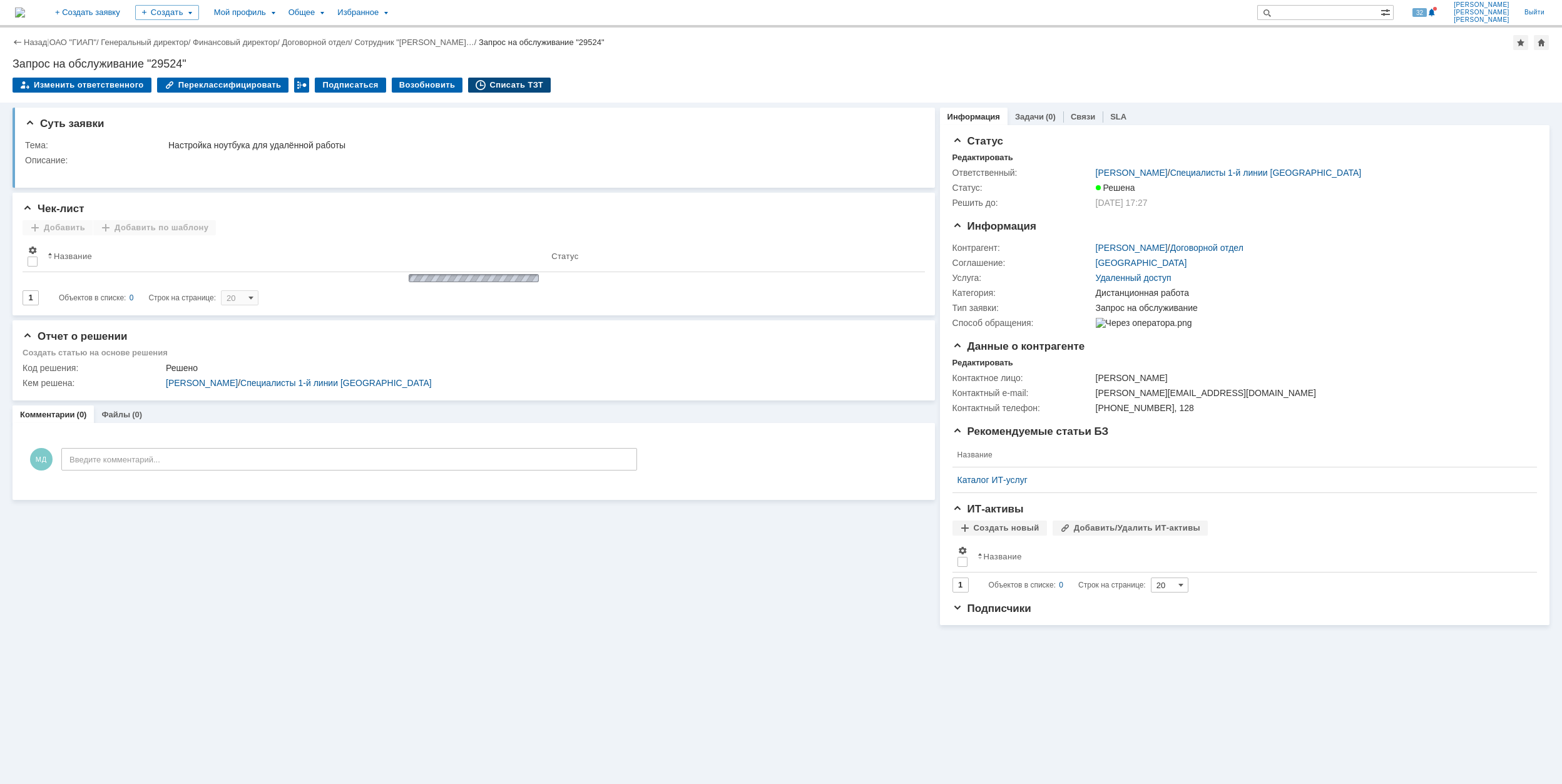
click at [512, 81] on div "Списать ТЗТ" at bounding box center [509, 85] width 83 height 15
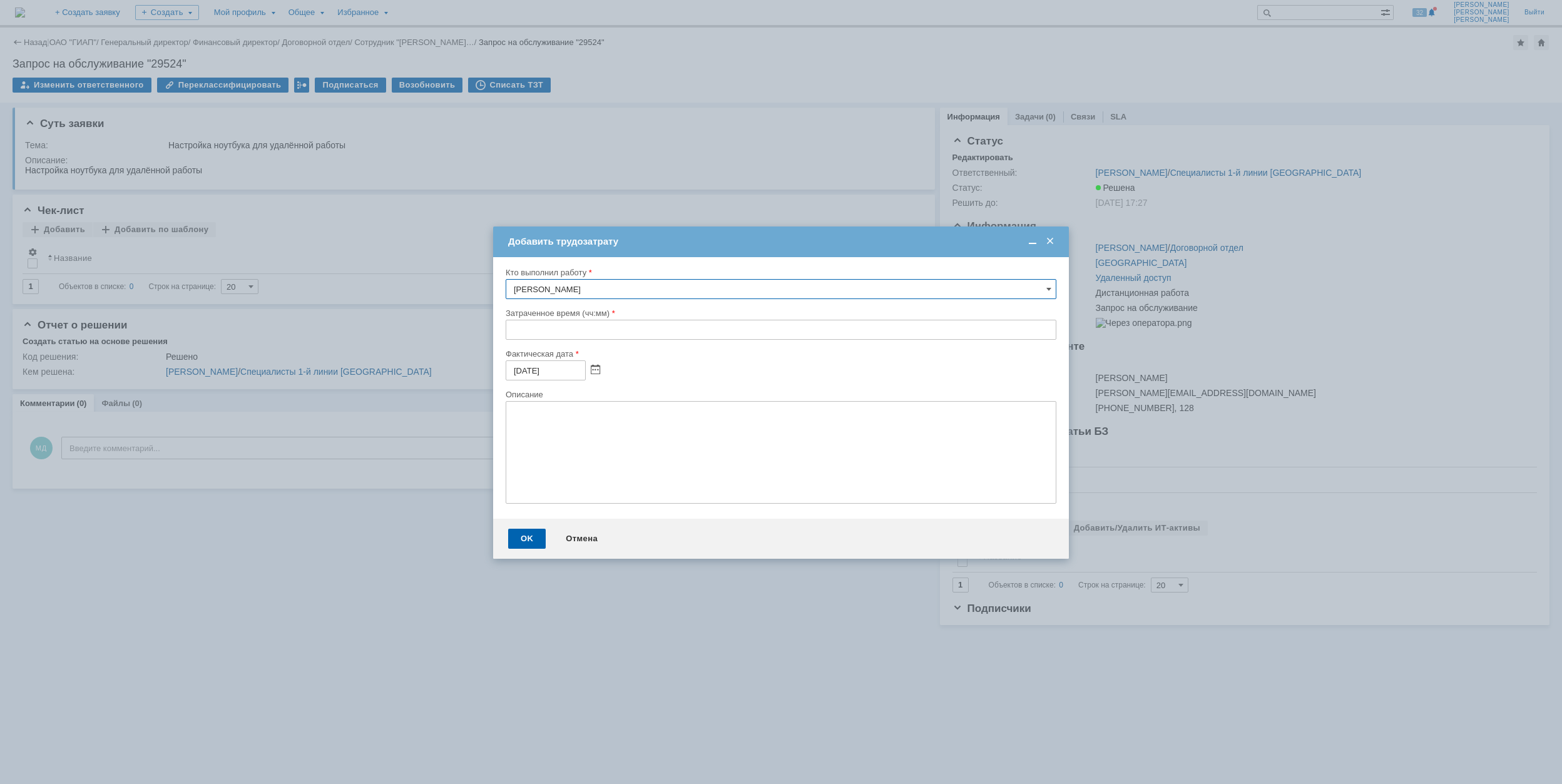
drag, startPoint x: 509, startPoint y: 334, endPoint x: 507, endPoint y: 321, distance: 13.2
click at [509, 332] on input "text" at bounding box center [781, 330] width 551 height 20
type input "00:45"
click at [522, 533] on div "OK" at bounding box center [528, 538] width 38 height 20
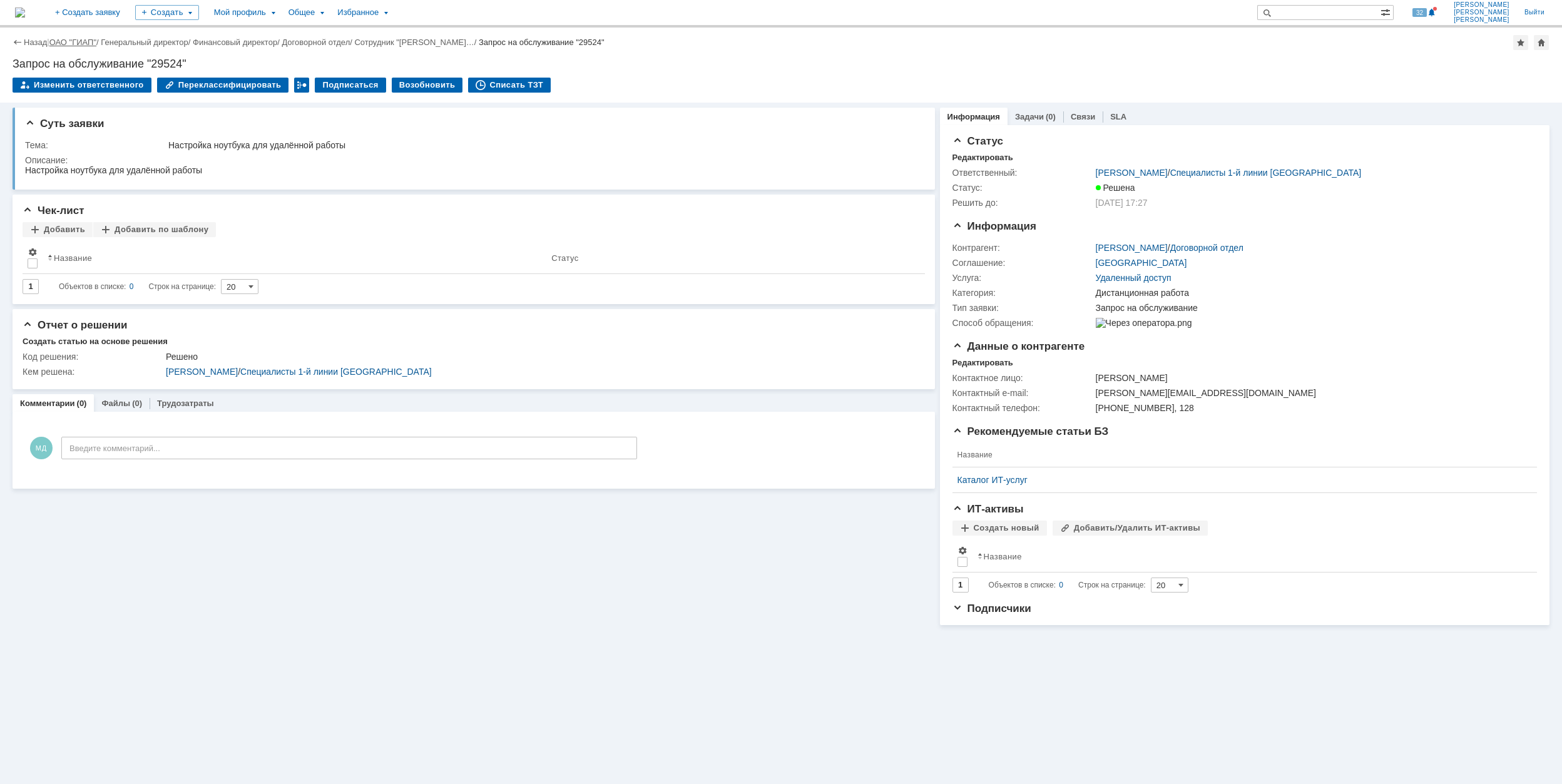
drag, startPoint x: 66, startPoint y: 36, endPoint x: 60, endPoint y: 40, distance: 7.2
click at [68, 36] on div "Назад | ОАО "ГИАП" / Генеральный директор / Финансовый директор / Договорной от…" at bounding box center [781, 42] width 1537 height 15
click at [48, 40] on div "|" at bounding box center [48, 41] width 2 height 9
click at [76, 41] on link "ОАО "ГИАП"" at bounding box center [72, 42] width 47 height 9
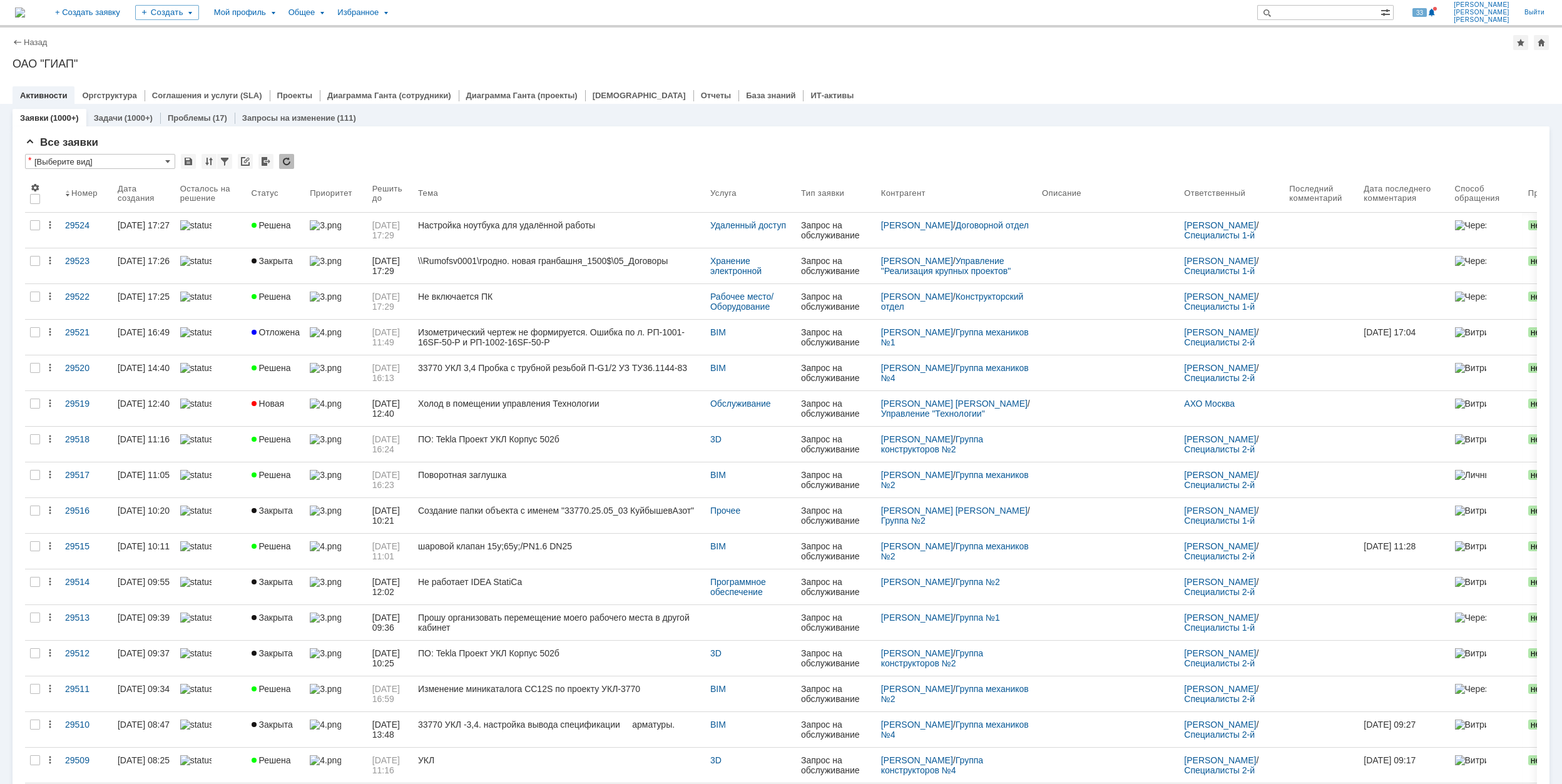
click at [917, 118] on div "Заявки (1000+) Задачи (1000+) Проблемы (17) Запросы на изменение (111)" at bounding box center [781, 118] width 1537 height 18
